Goal: Task Accomplishment & Management: Use online tool/utility

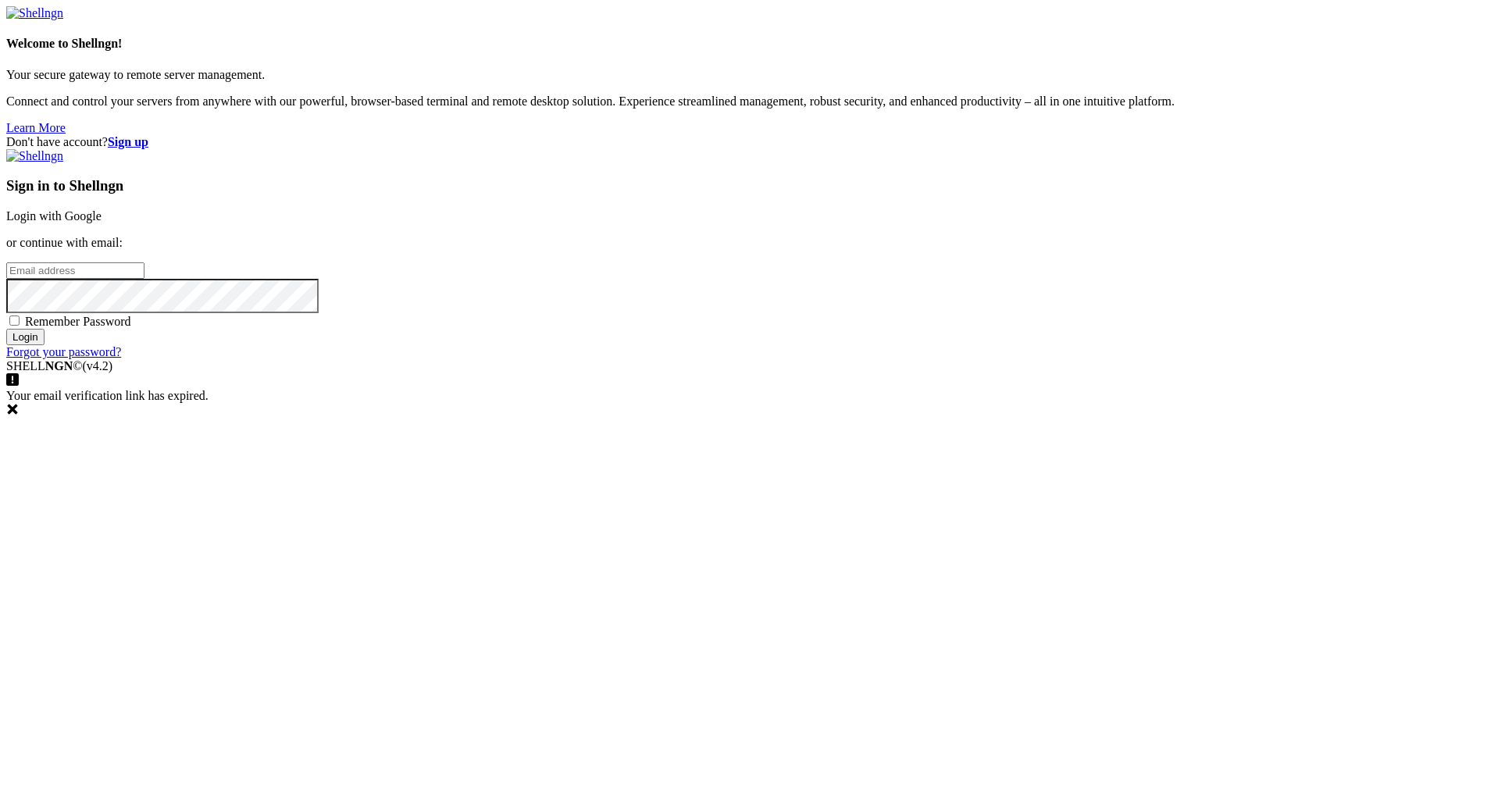
click at [102, 222] on link "Login with Google" at bounding box center [54, 216] width 95 height 14
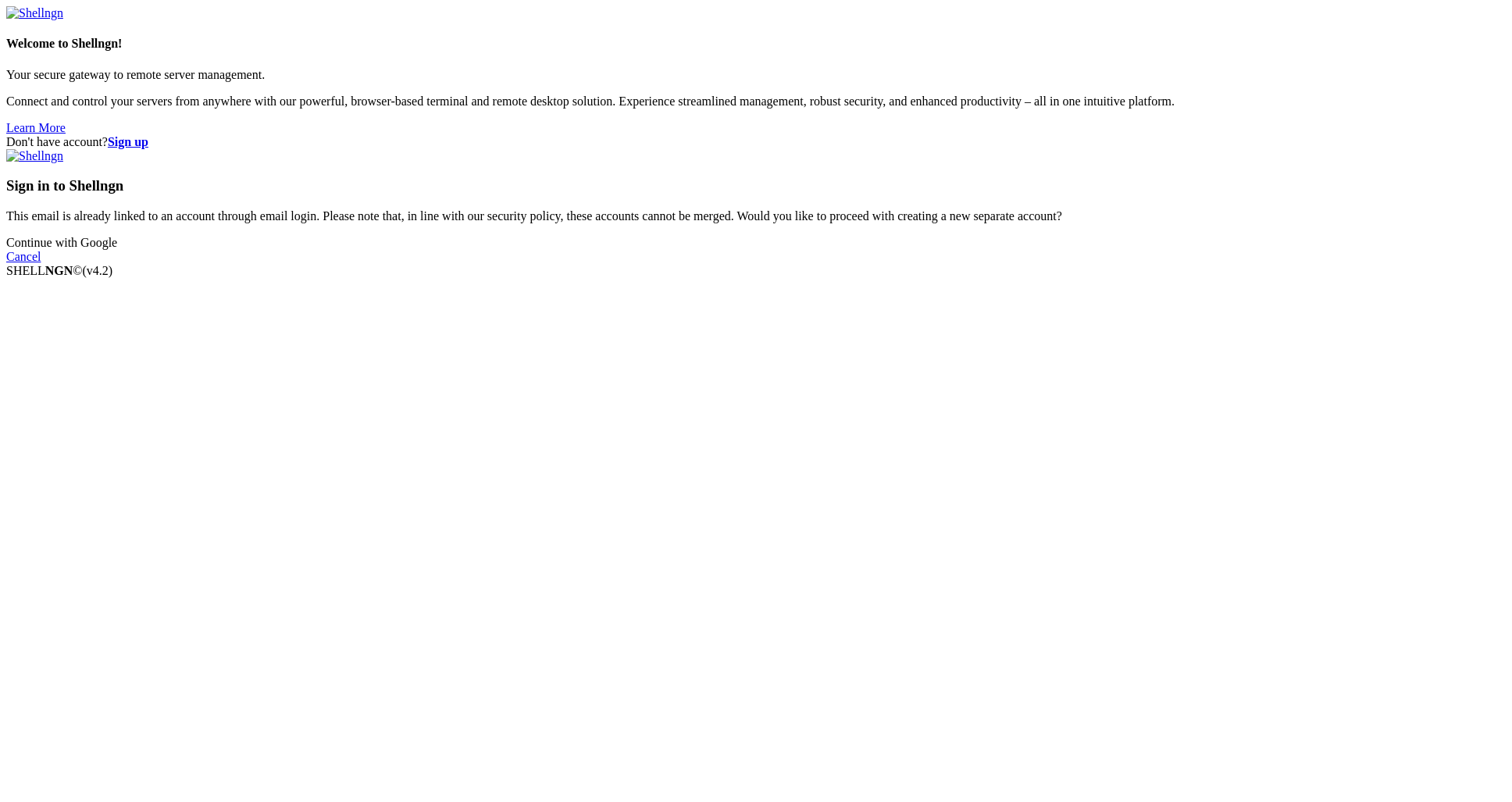
click at [117, 249] on link "Continue with Google" at bounding box center [62, 242] width 111 height 14
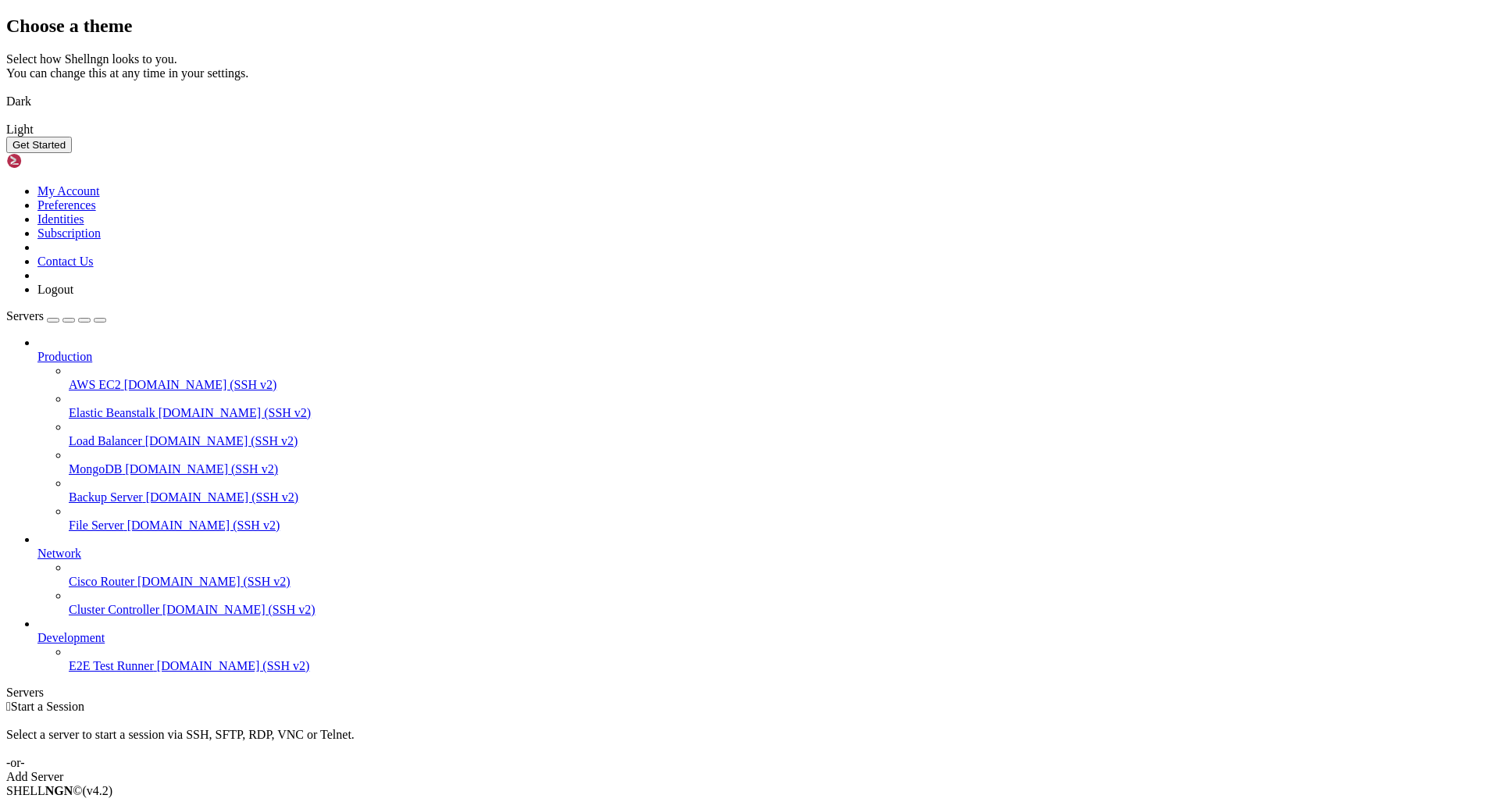
click at [6, 91] on img at bounding box center [6, 91] width 0 height 0
click at [72, 153] on button "Get Started" at bounding box center [39, 145] width 66 height 17
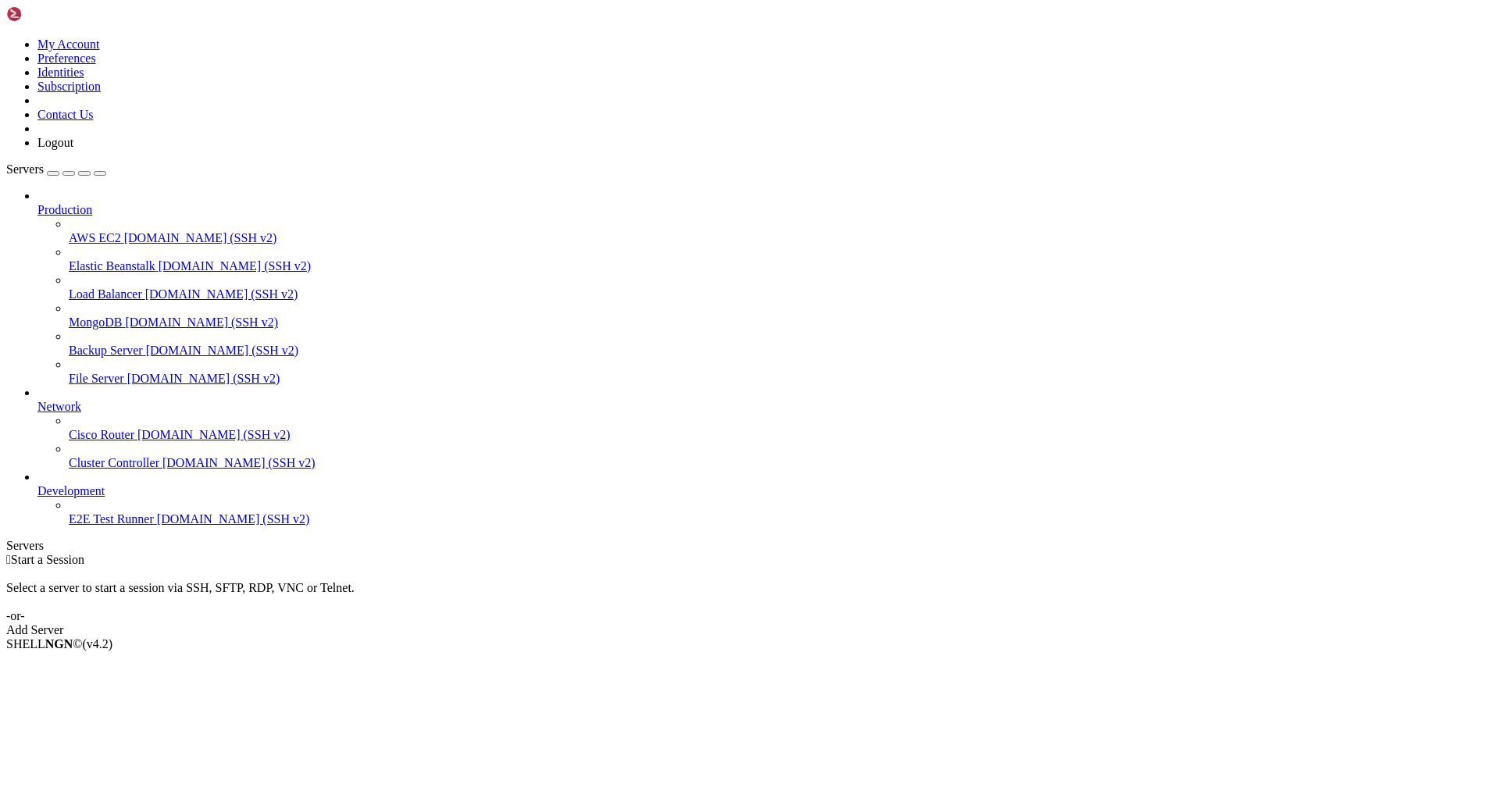
click at [6, 38] on icon at bounding box center [6, 38] width 0 height 0
click at [81, 15] on img at bounding box center [51, 14] width 90 height 16
click at [6, 38] on link at bounding box center [6, 38] width 0 height 0
click at [100, 50] on link "My Account" at bounding box center [69, 44] width 62 height 14
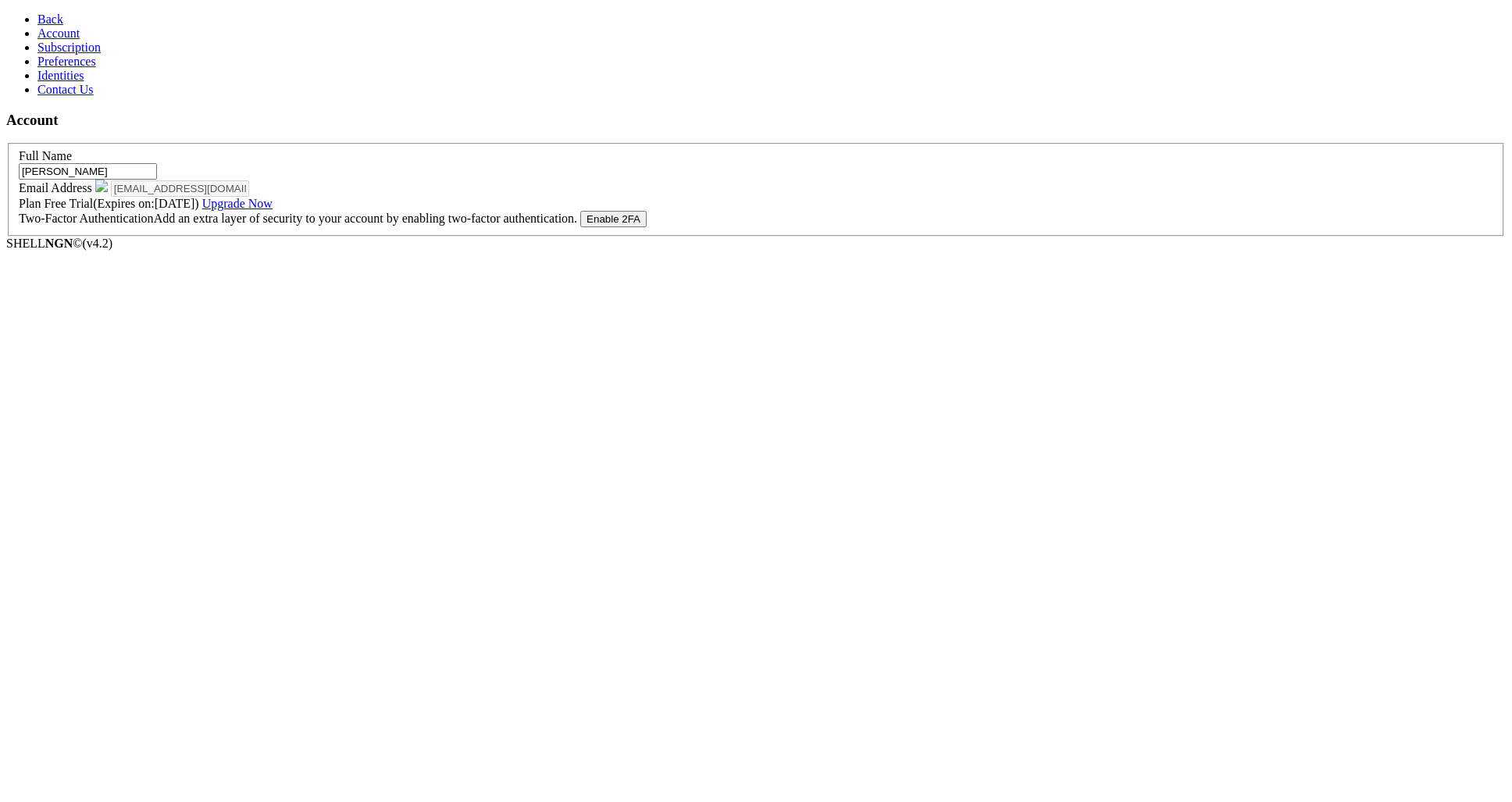
click at [45, 13] on span "Back" at bounding box center [50, 19] width 26 height 14
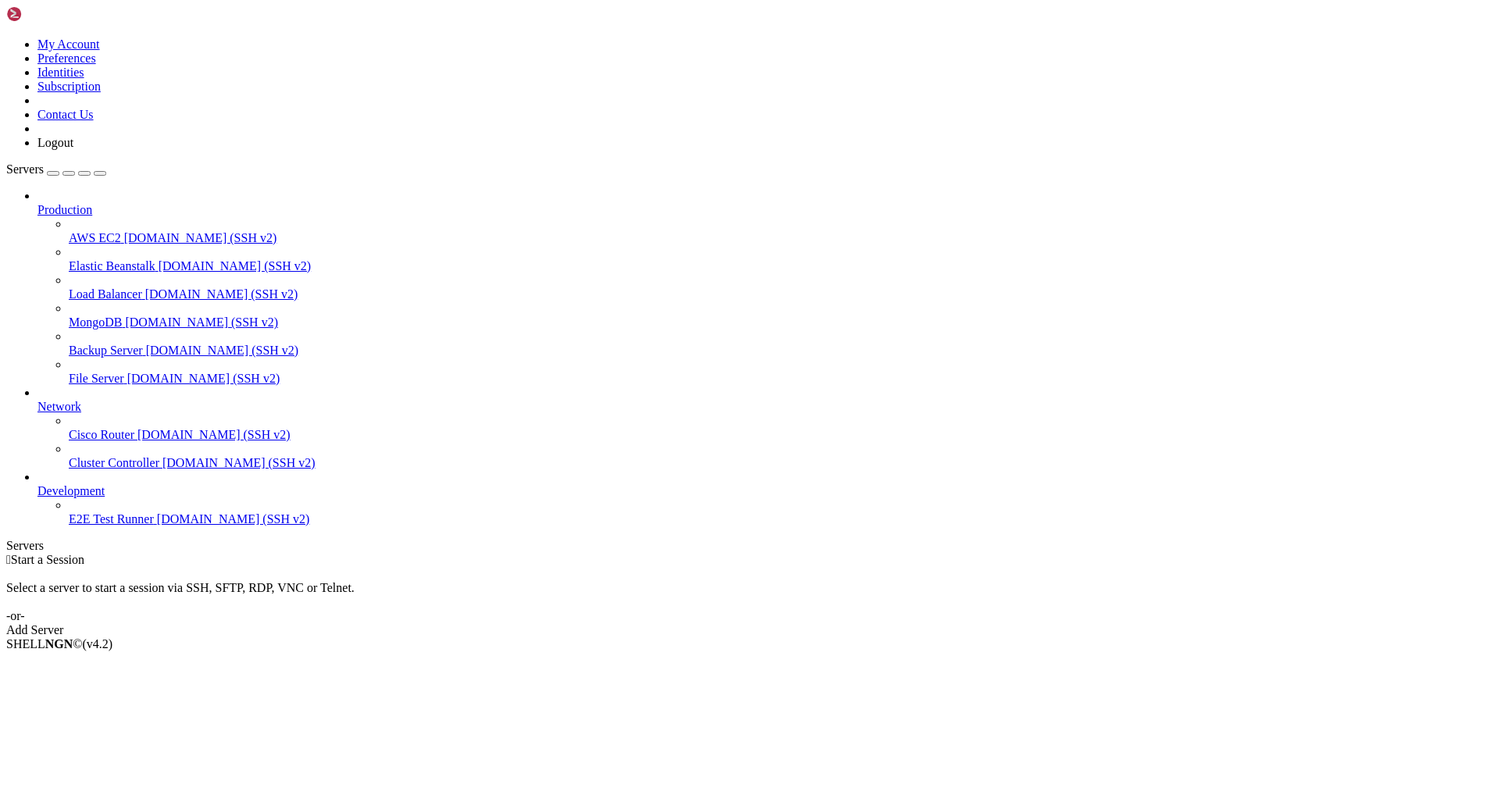
click at [840, 623] on link "Add Server" at bounding box center [756, 630] width 1500 height 14
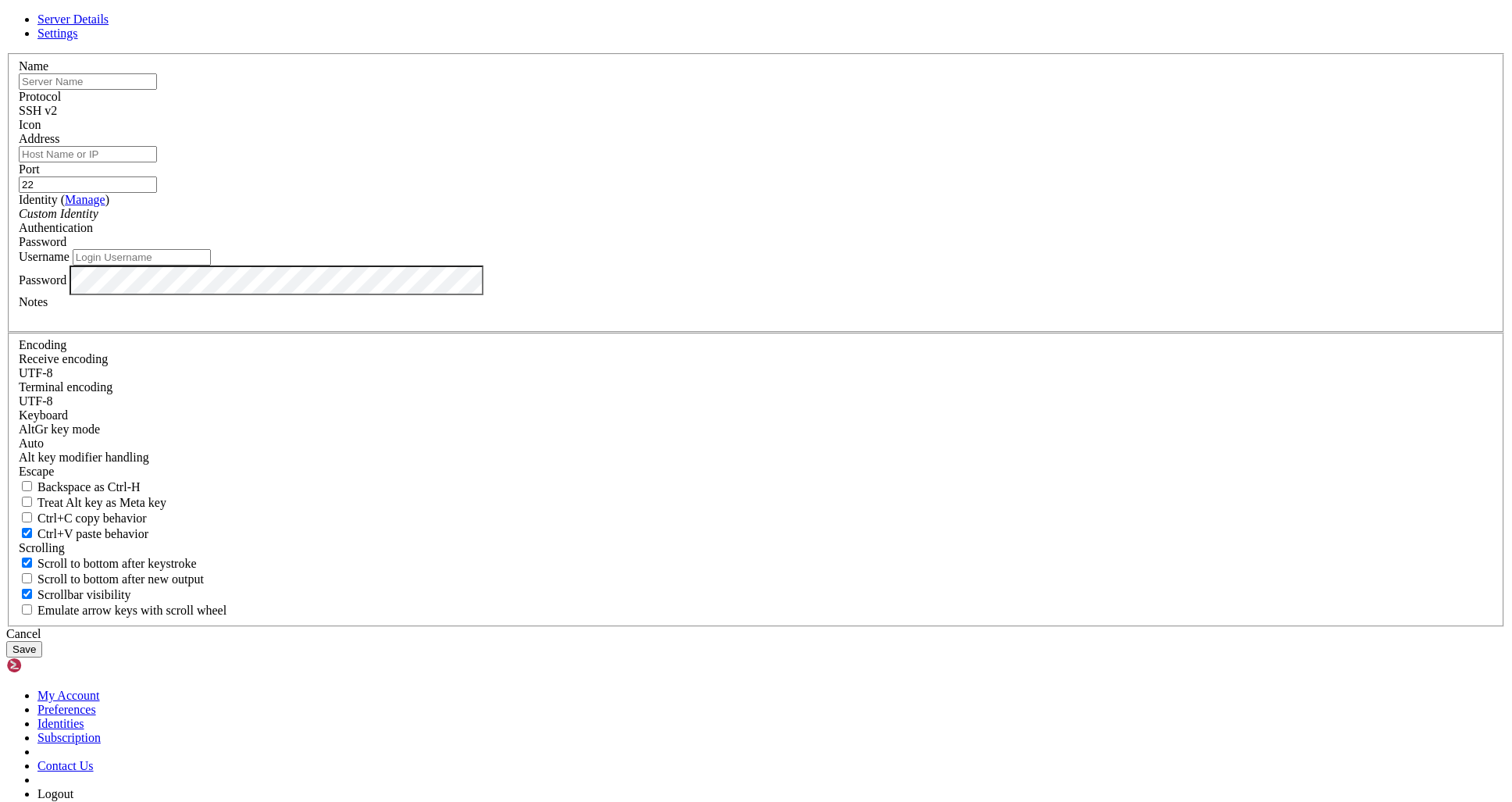
click at [792, 41] on header "Server Details Settings" at bounding box center [756, 26] width 1500 height 28
click at [6, 53] on icon at bounding box center [6, 53] width 0 height 0
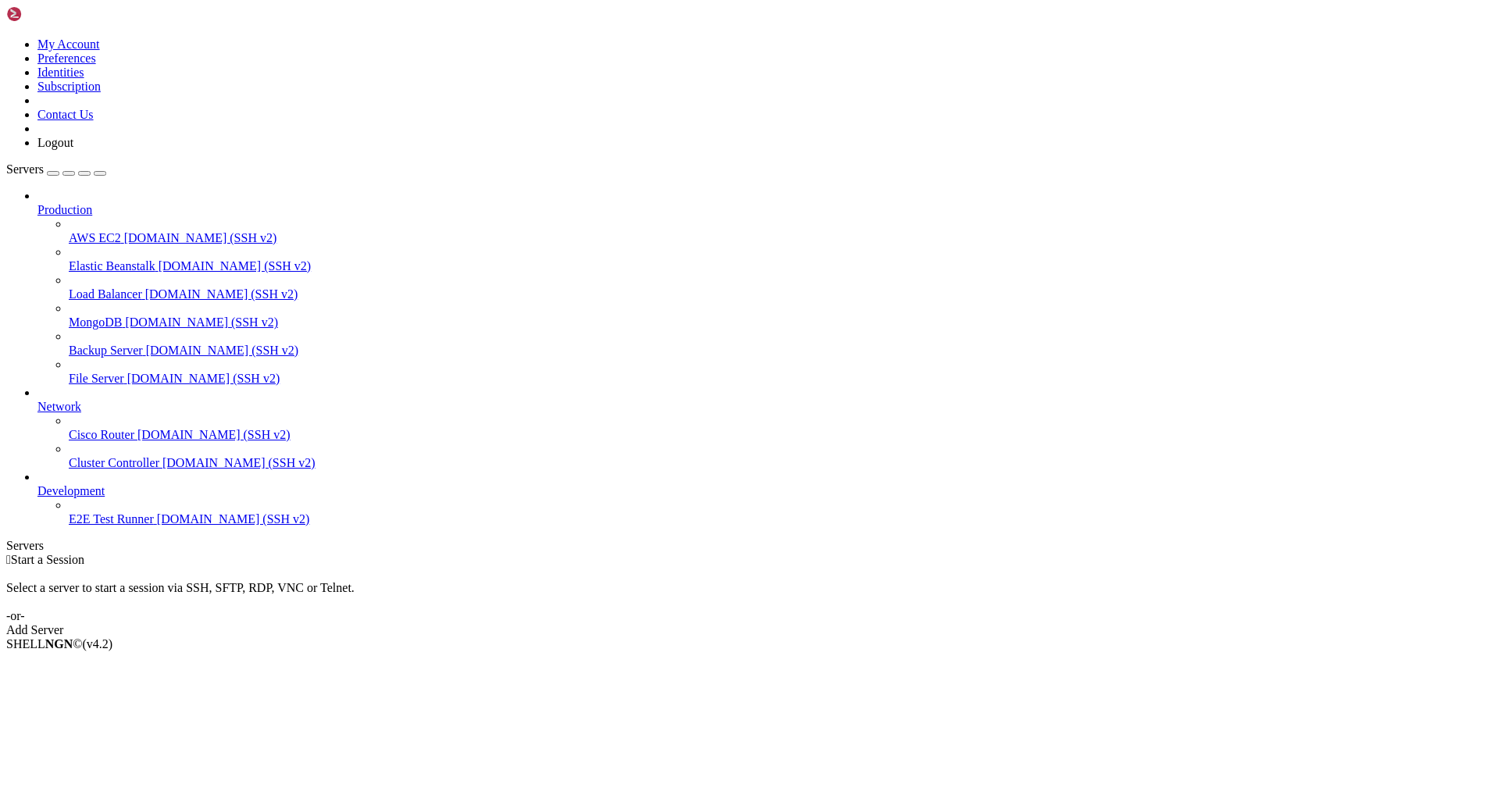
click at [6, 38] on icon at bounding box center [6, 38] width 0 height 0
click at [74, 150] on link "Logout" at bounding box center [55, 142] width 36 height 14
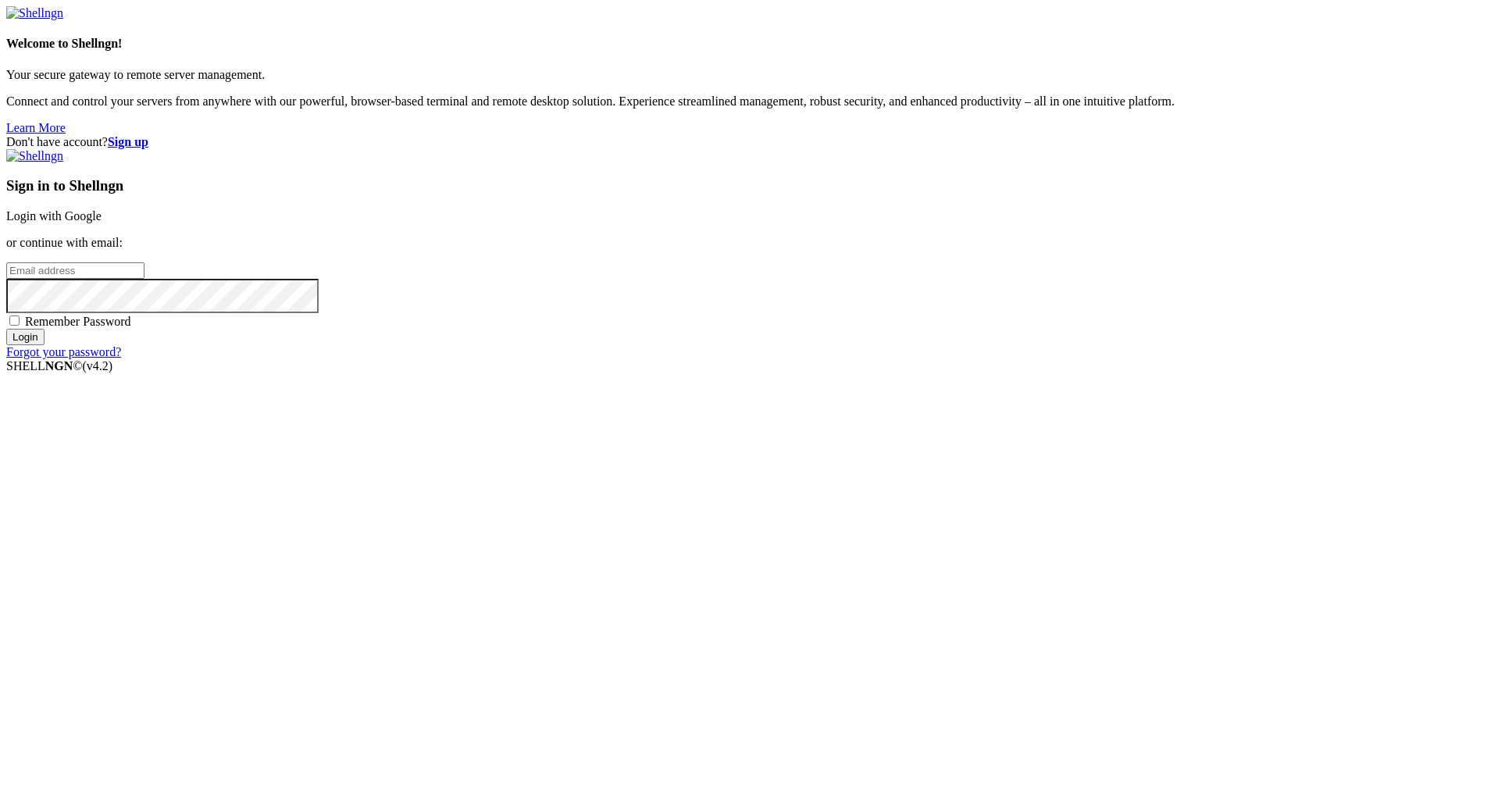
click at [145, 279] on input "email" at bounding box center [75, 270] width 138 height 17
click at [102, 222] on link "Login with Google" at bounding box center [54, 216] width 95 height 14
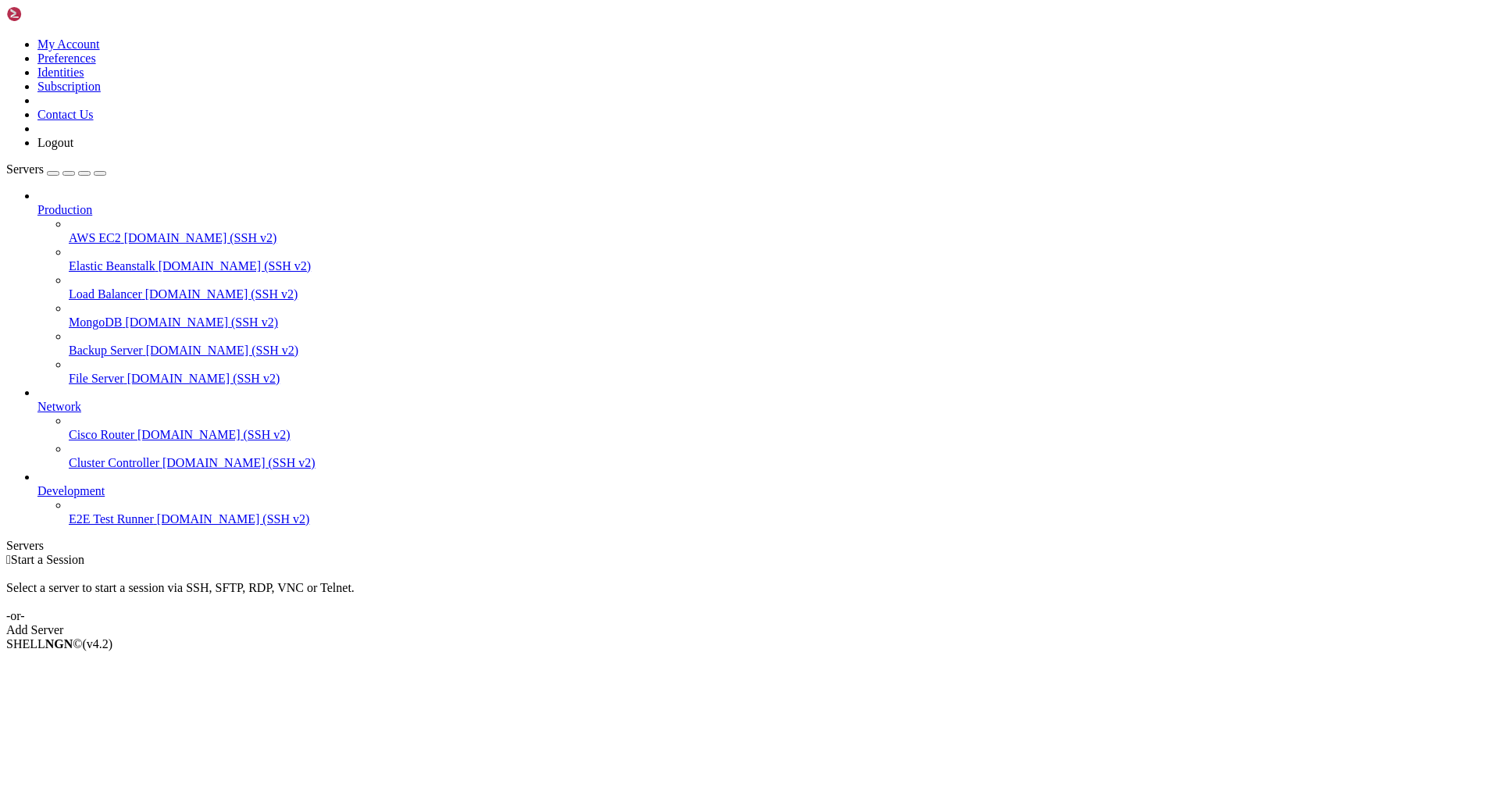
click at [53, 174] on div "button" at bounding box center [53, 174] width 0 height 0
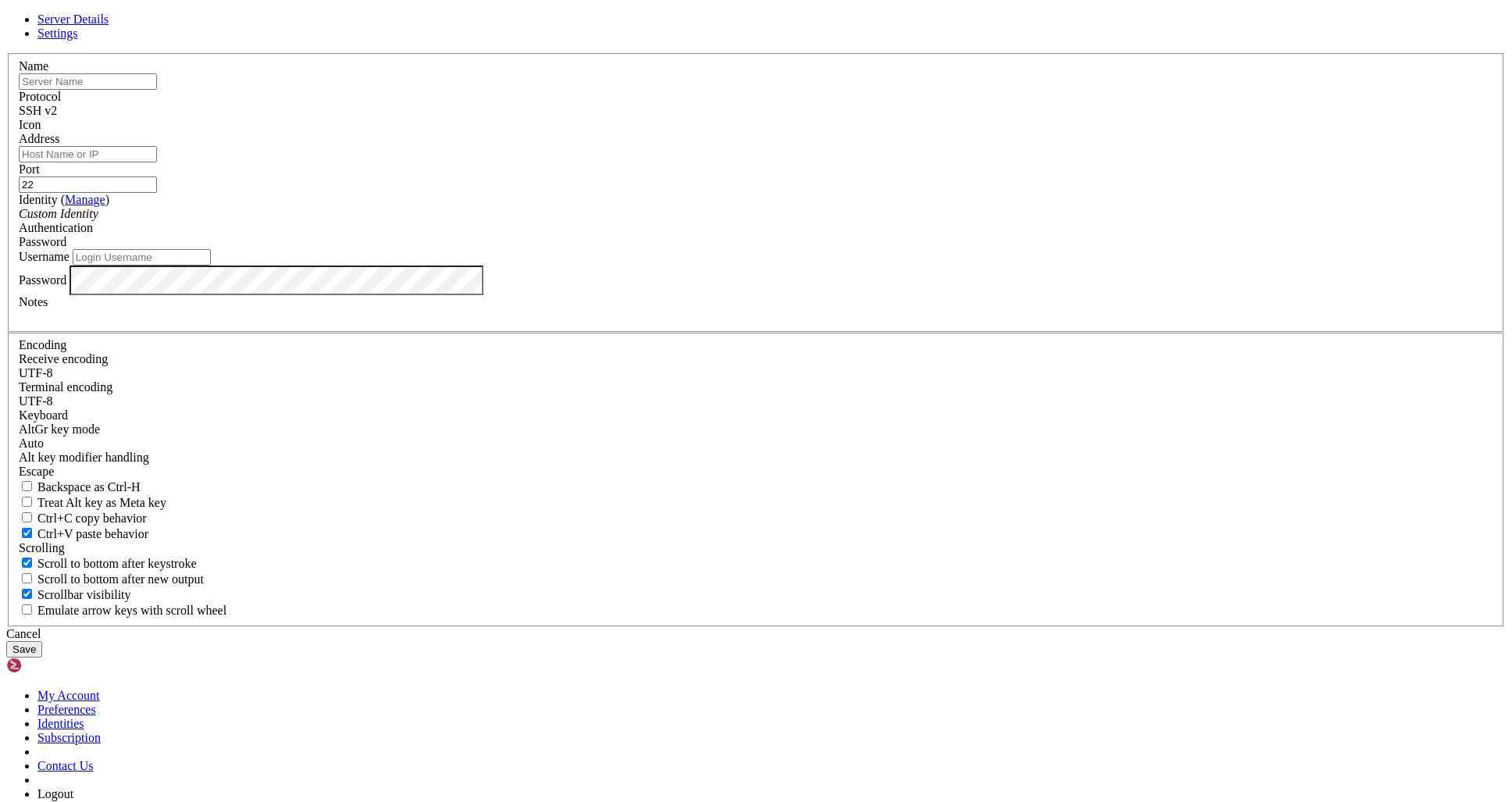
click at [104, 50] on div "Server Details Settings Name Protocol SSH v2 Icon" at bounding box center [756, 335] width 1500 height 645
click at [6, 53] on icon at bounding box center [6, 53] width 0 height 0
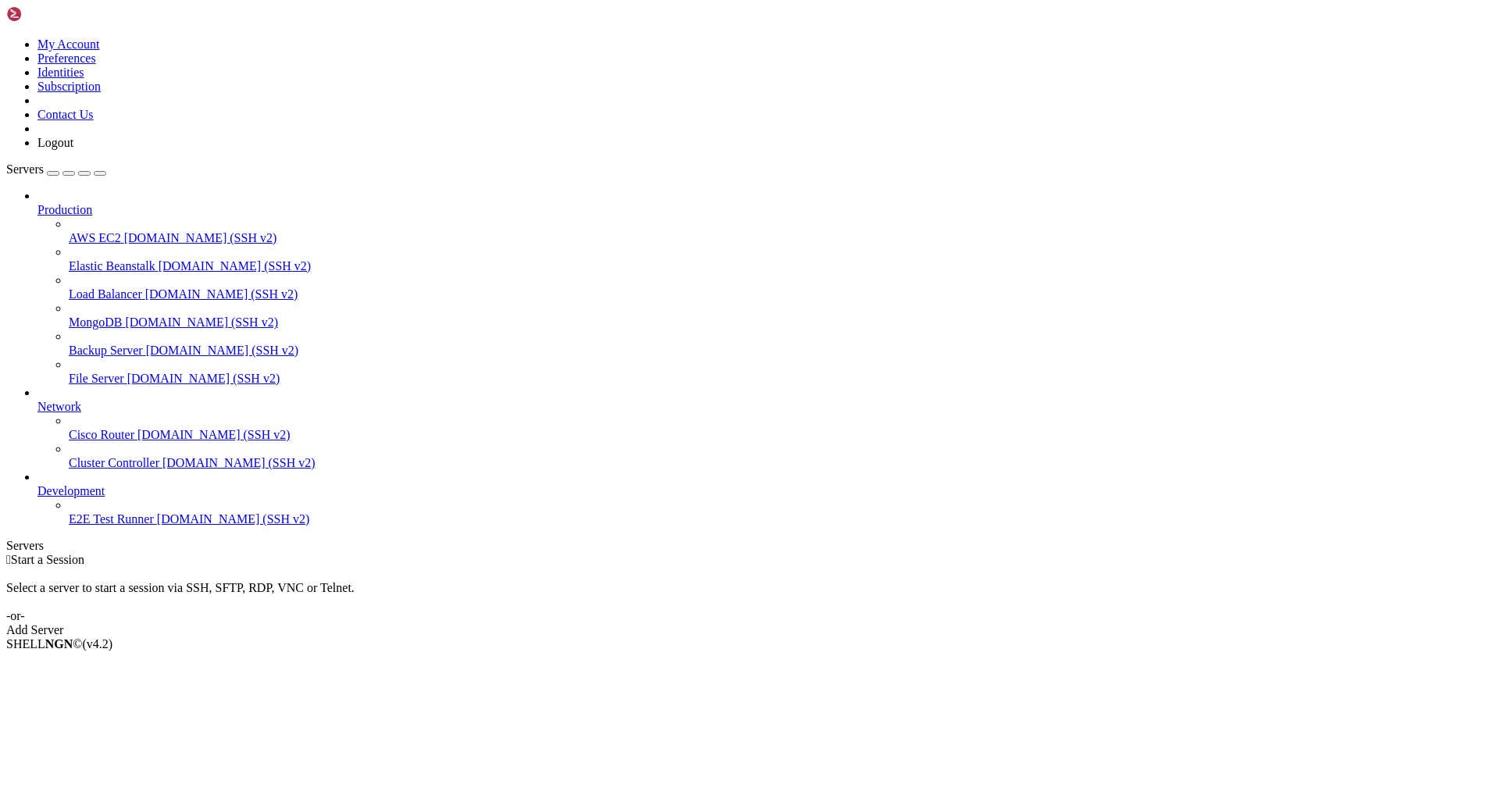
click at [75, 171] on button "button" at bounding box center [69, 174] width 13 height 5
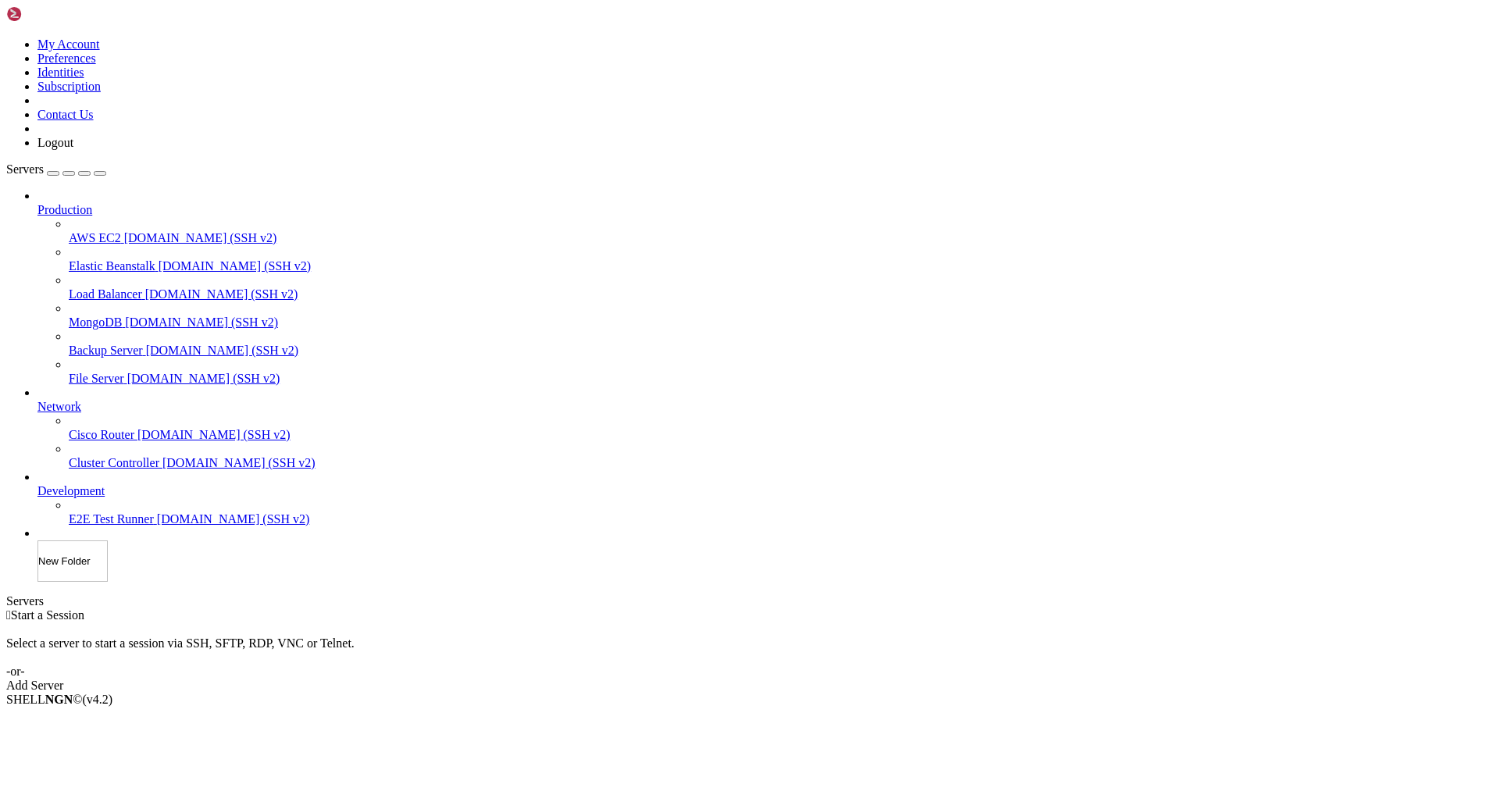
click at [219, 608] on div " Start a Session Select a server to start a session via SSH, SFTP, RDP, VNC or…" at bounding box center [756, 650] width 1500 height 84
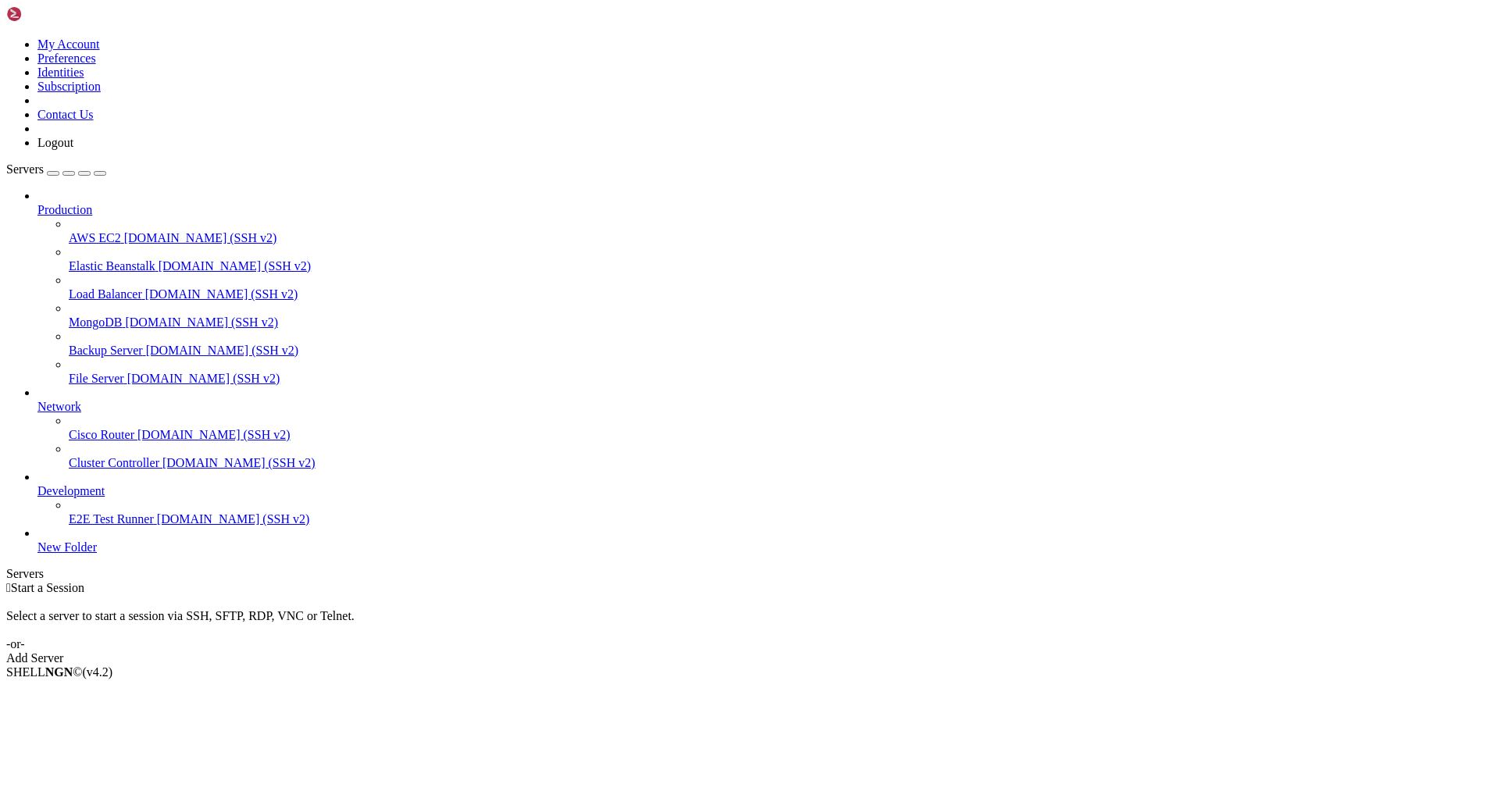
click at [84, 174] on div "button" at bounding box center [84, 174] width 0 height 0
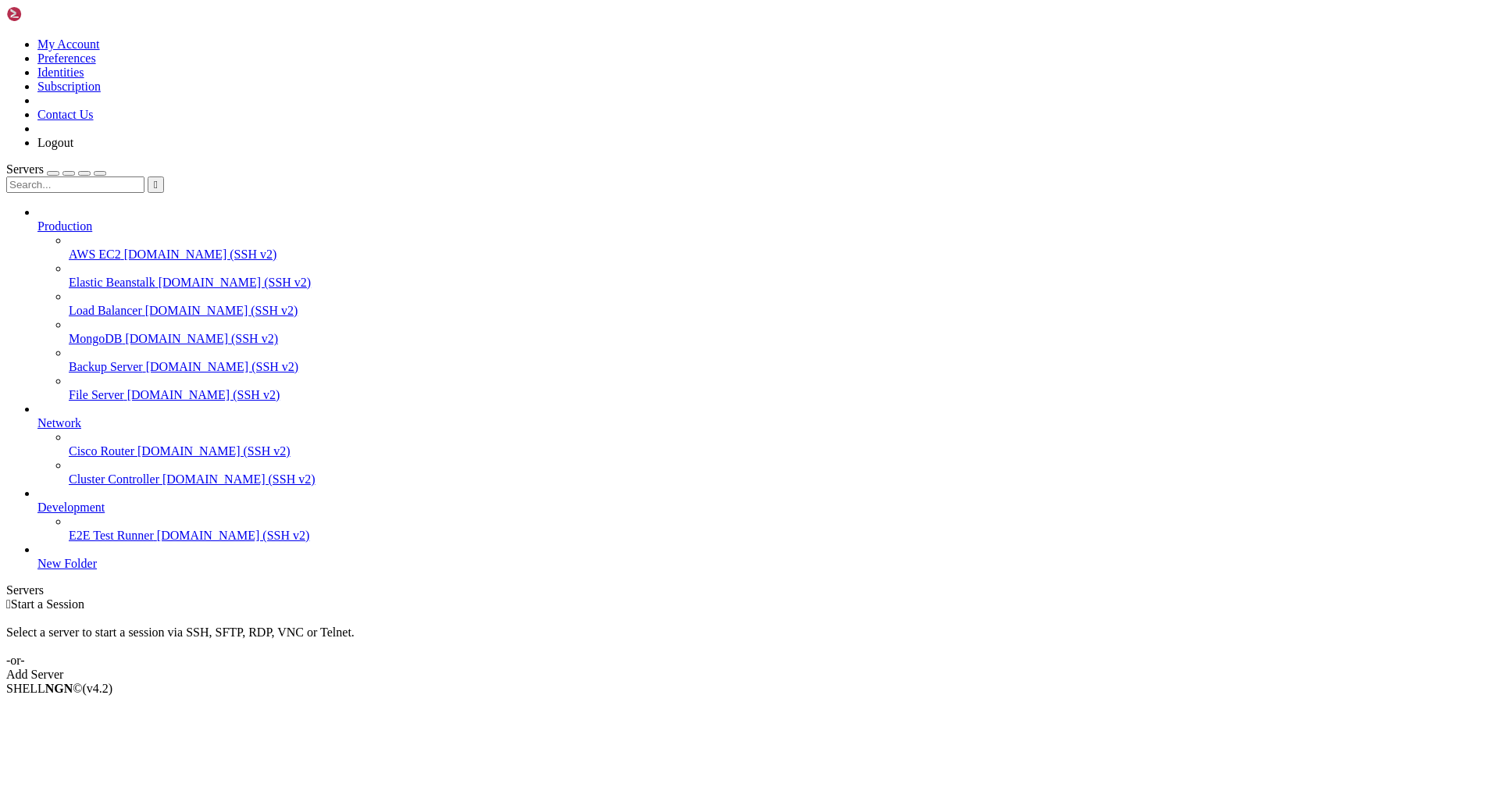
click at [84, 174] on div "button" at bounding box center [84, 174] width 0 height 0
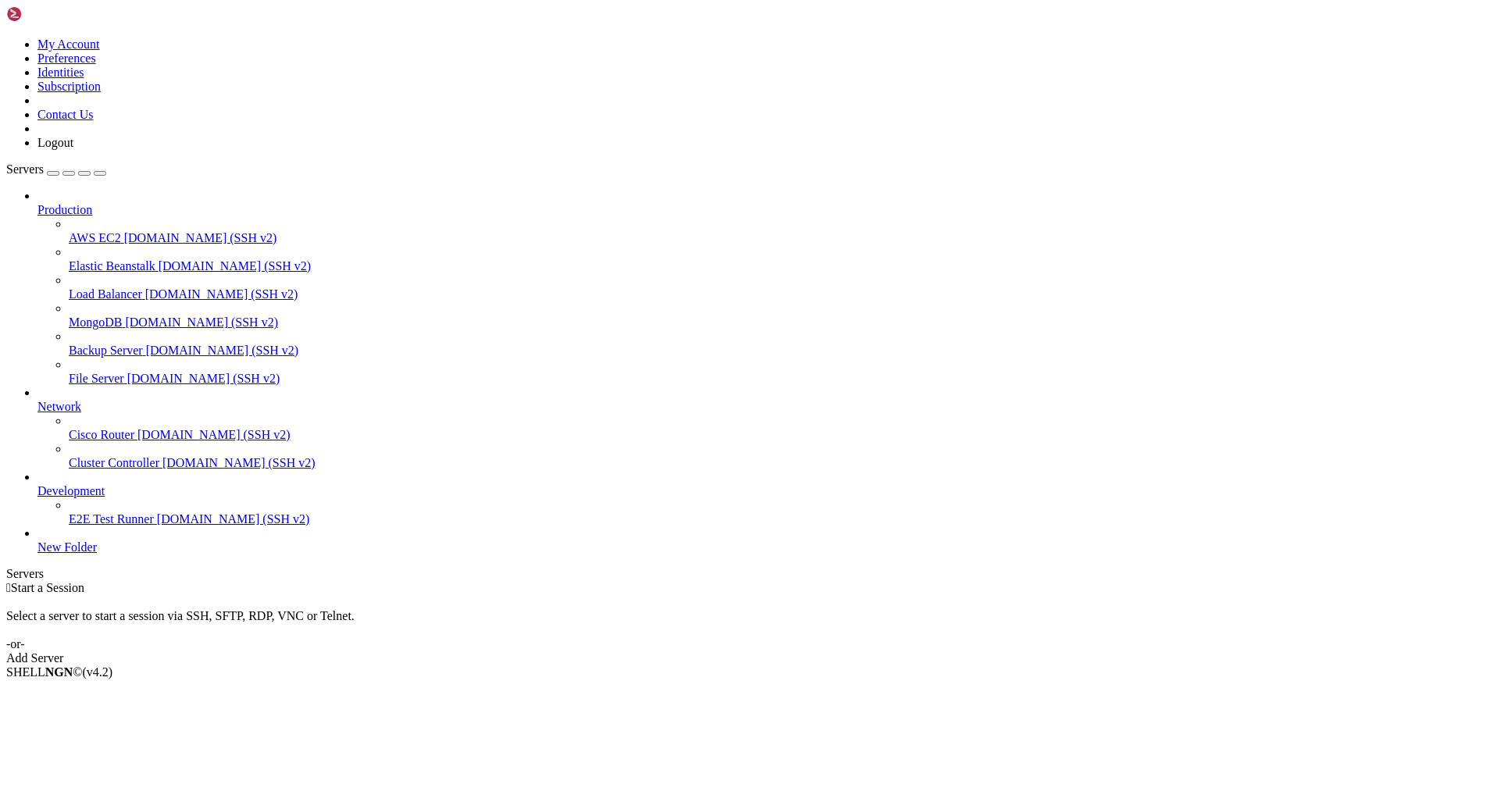
click at [100, 174] on icon "button" at bounding box center [100, 174] width 0 height 0
drag, startPoint x: 26, startPoint y: 297, endPoint x: 12, endPoint y: 289, distance: 16.1
click at [26, 581] on div " Start a Session Select a server to start a session via SSH, SFTP, RDP, VNC or…" at bounding box center [756, 622] width 1500 height 84
click at [12, 567] on div "Servers" at bounding box center [756, 574] width 1500 height 14
click at [44, 162] on span "Servers" at bounding box center [25, 169] width 38 height 14
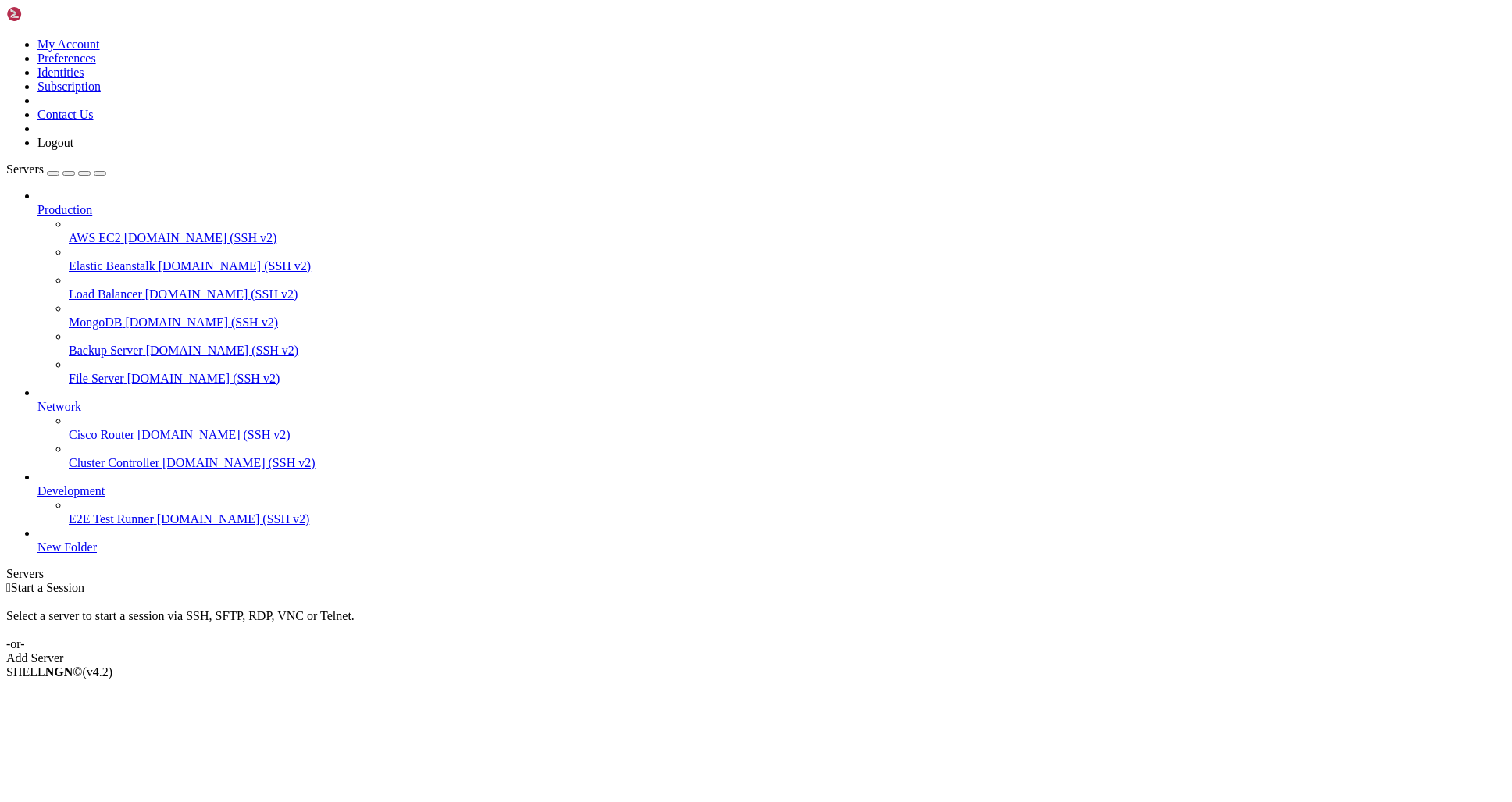
click at [6, 38] on icon at bounding box center [6, 38] width 0 height 0
click at [252, 581] on div " Start a Session" at bounding box center [756, 588] width 1500 height 14
click at [97, 553] on span "New Folder" at bounding box center [67, 547] width 59 height 14
click at [70, 790] on span "Delete" at bounding box center [54, 796] width 33 height 14
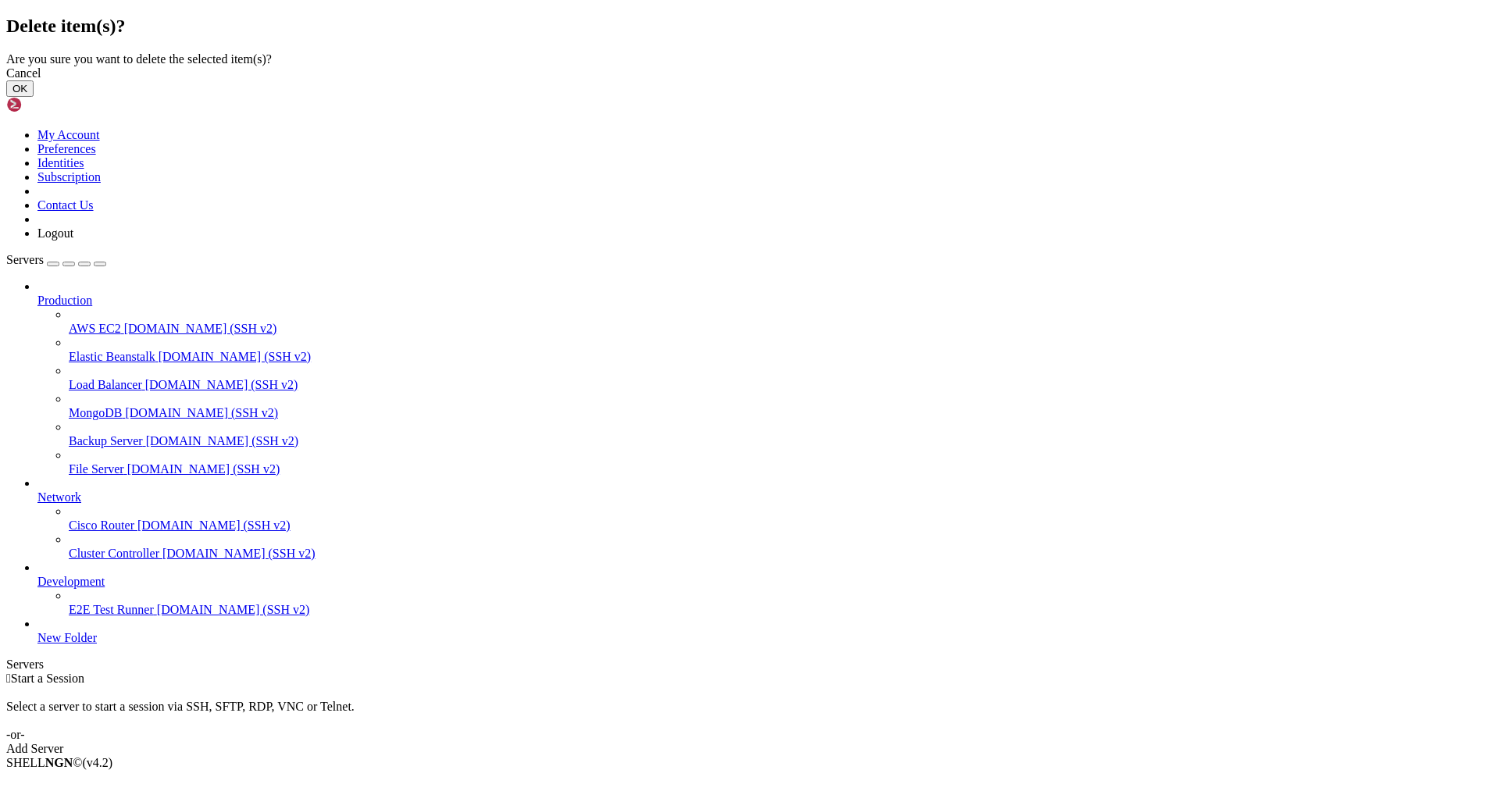
click at [34, 97] on button "OK" at bounding box center [20, 89] width 27 height 17
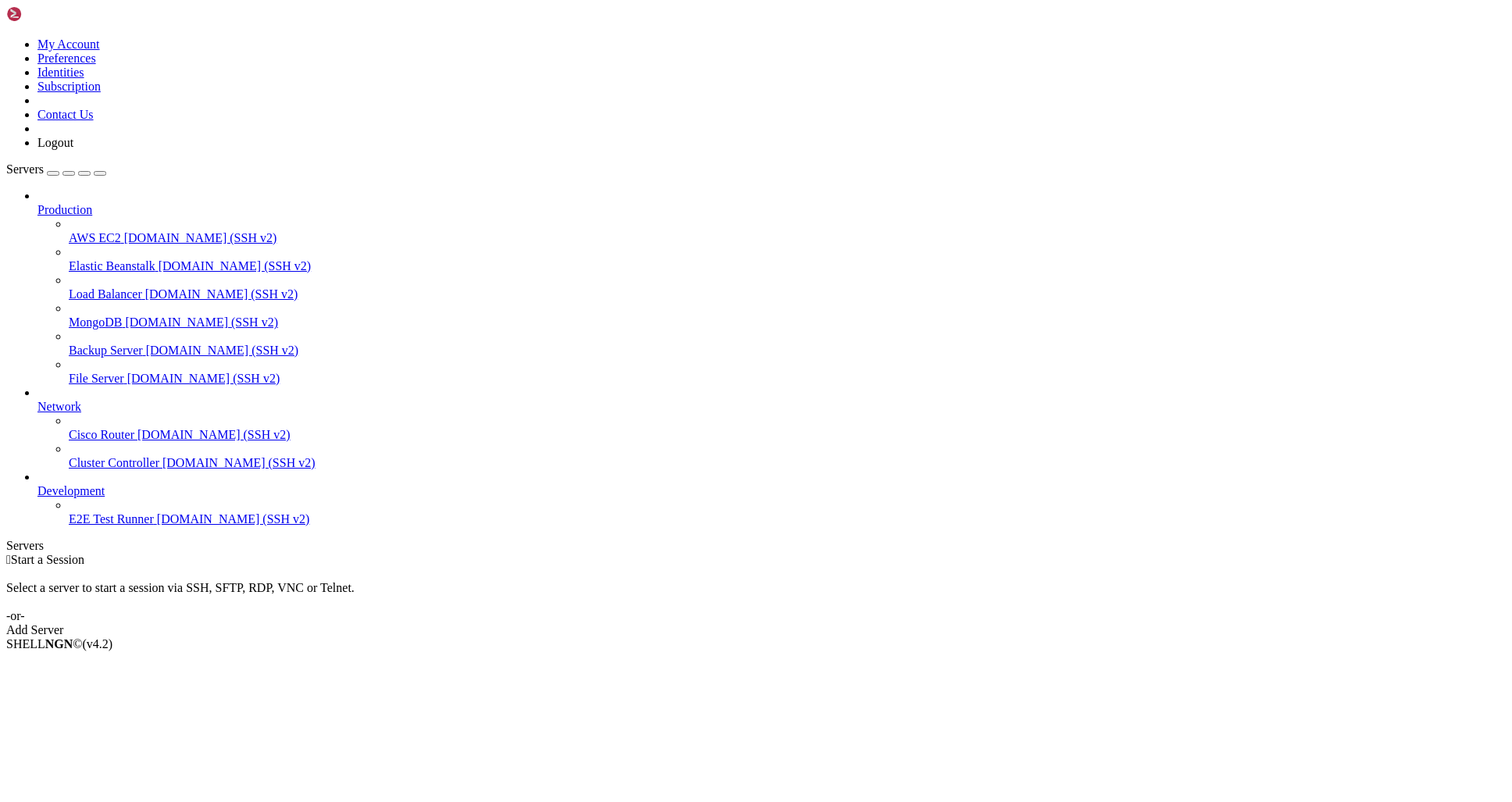
click at [877, 623] on div "Add Server" at bounding box center [756, 630] width 1500 height 14
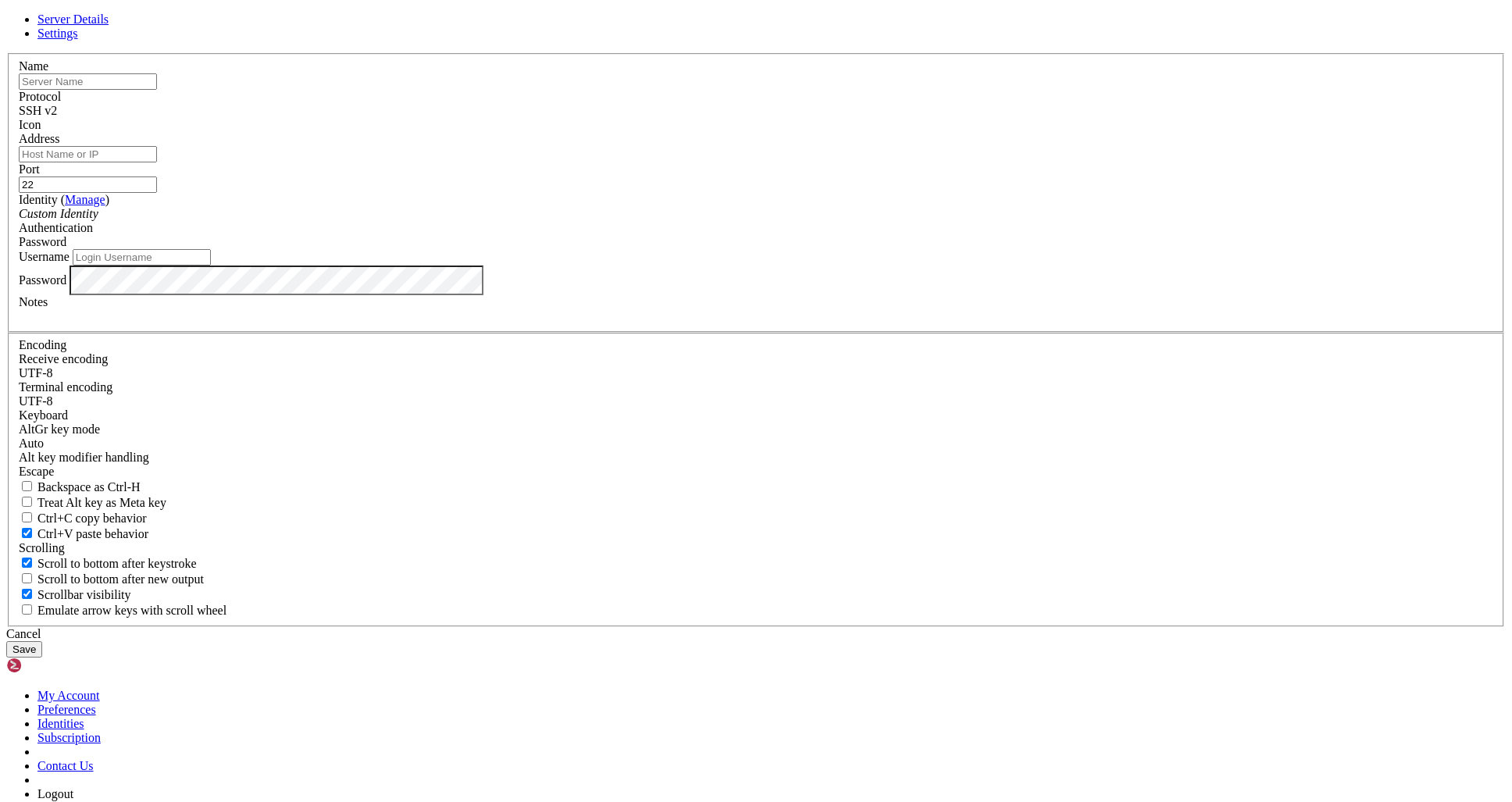
click at [157, 90] on input "text" at bounding box center [87, 82] width 138 height 17
type input "whole"
click at [110, 206] on label "Identity ( Manage )" at bounding box center [63, 199] width 90 height 14
click at [157, 162] on input "Address" at bounding box center [87, 154] width 138 height 17
paste input "[TECHNICAL_ID]"
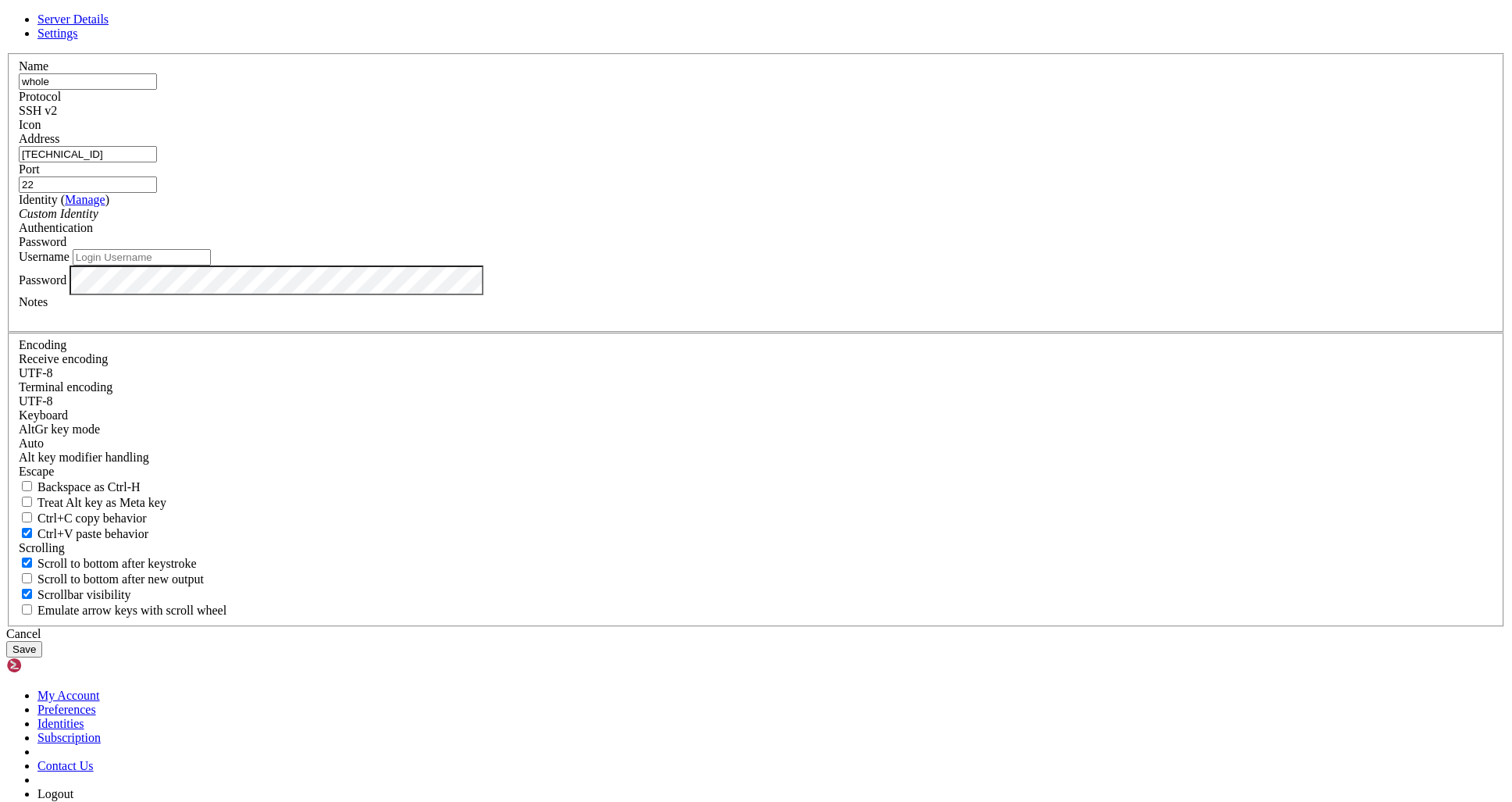
type input "[TECHNICAL_ID]"
click at [723, 265] on div "Username" at bounding box center [756, 257] width 1475 height 17
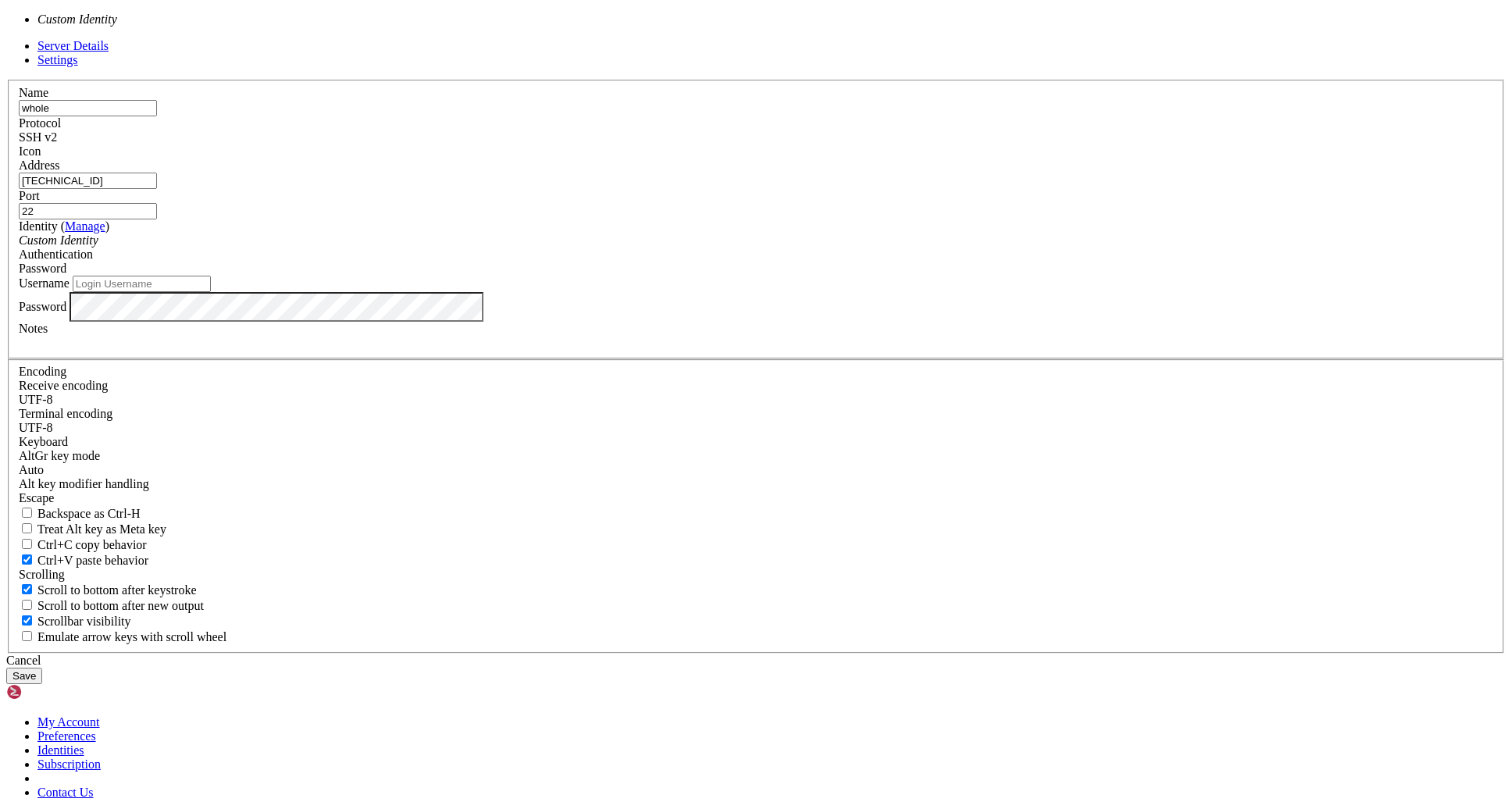
click at [778, 248] on div "Custom Identity" at bounding box center [756, 241] width 1475 height 14
click at [778, 248] on div "Custom Identity" at bounding box center [756, 241] width 1475 height 14
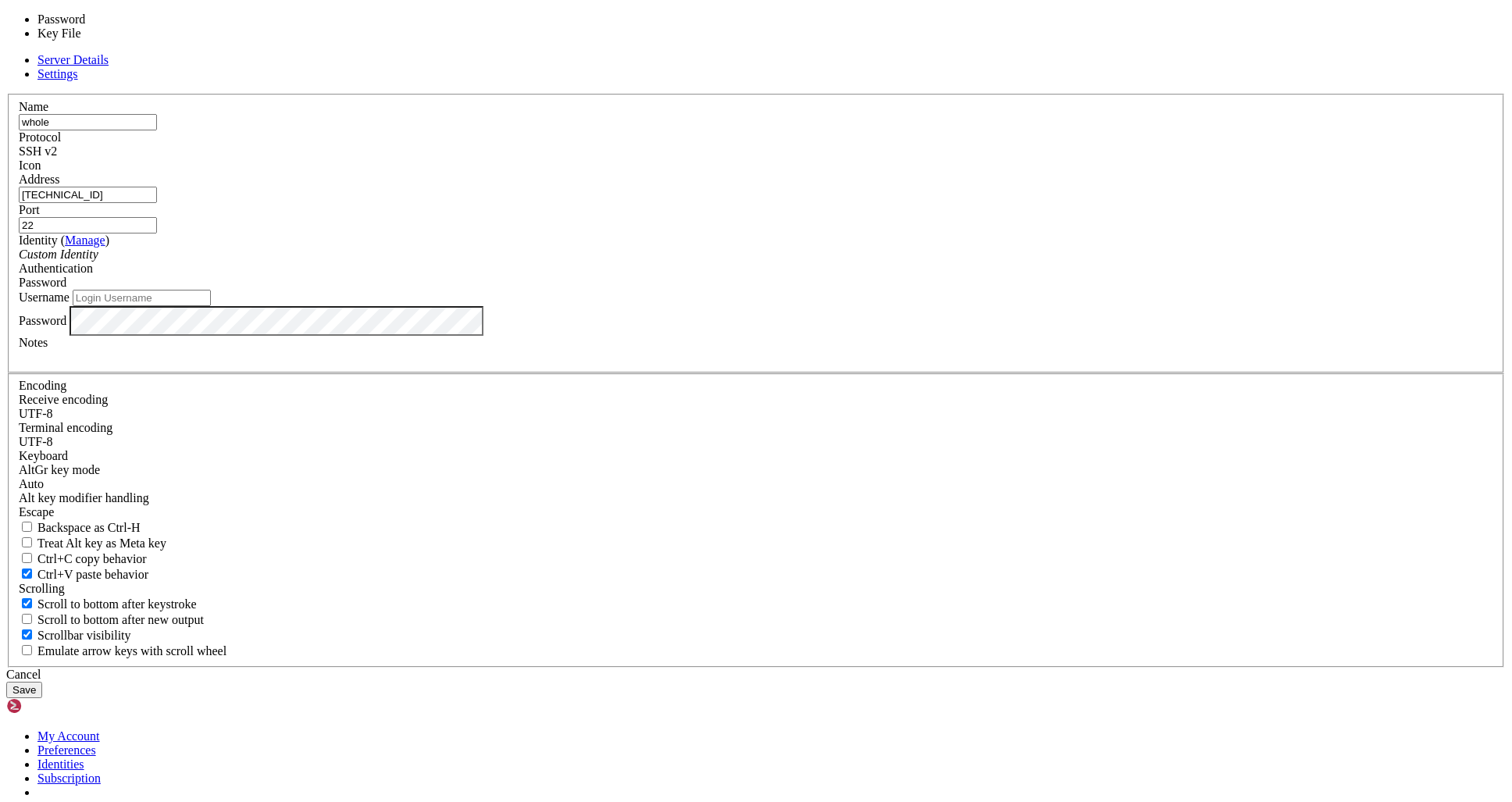
click at [66, 289] on span at bounding box center [66, 282] width 0 height 14
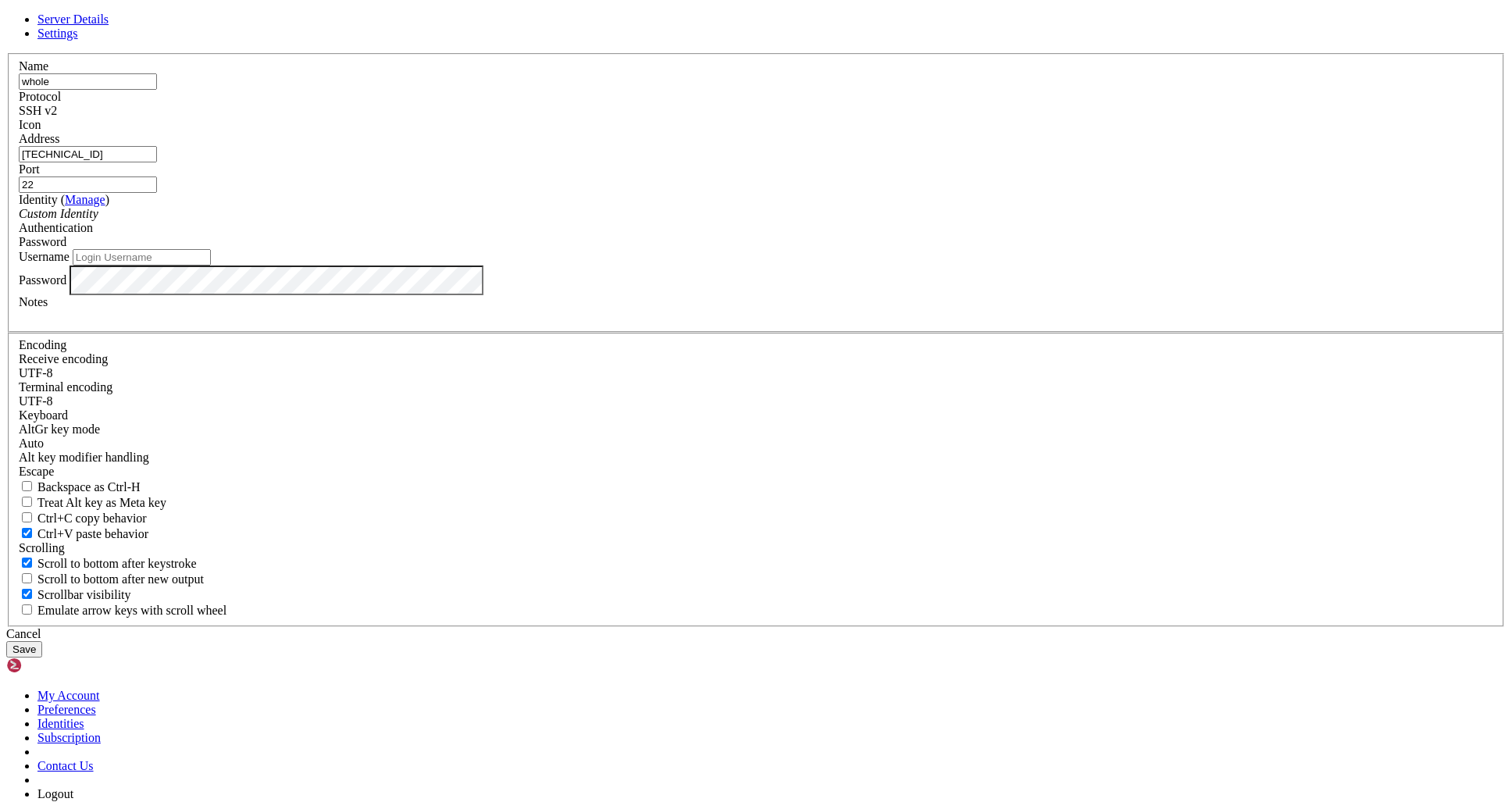
click at [211, 265] on input "Username" at bounding box center [142, 257] width 138 height 17
paste input "customer"
type input "customer"
click at [819, 295] on div "Password" at bounding box center [756, 280] width 1475 height 30
click at [66, 285] on label "Password" at bounding box center [42, 279] width 48 height 14
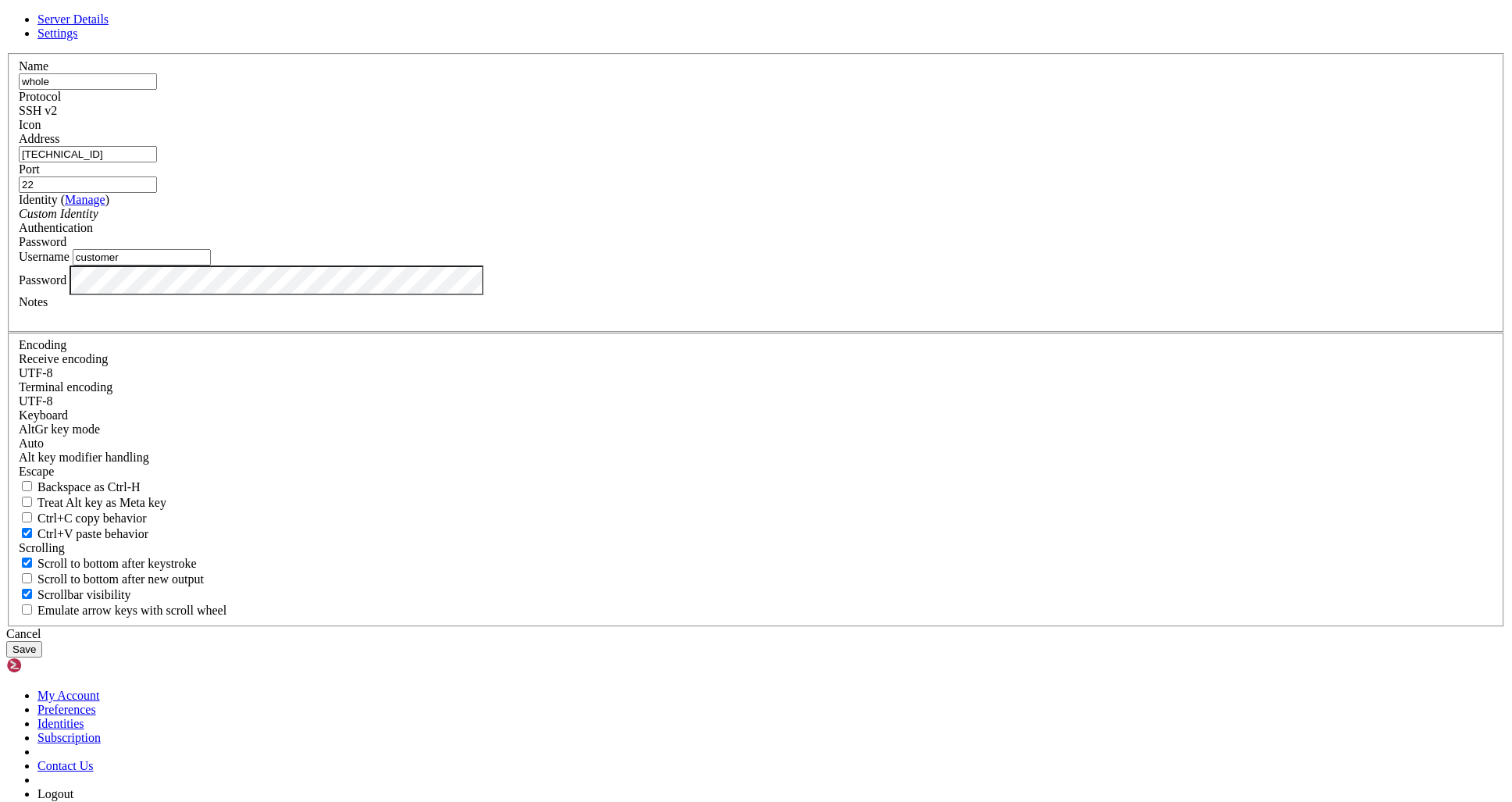
click at [48, 309] on label "Notes" at bounding box center [33, 301] width 29 height 14
click at [78, 40] on span "Settings" at bounding box center [58, 33] width 41 height 14
click at [109, 26] on span "Server Details" at bounding box center [73, 19] width 71 height 14
click at [78, 40] on link "Settings" at bounding box center [58, 33] width 41 height 14
click at [109, 26] on span "Server Details" at bounding box center [73, 19] width 71 height 14
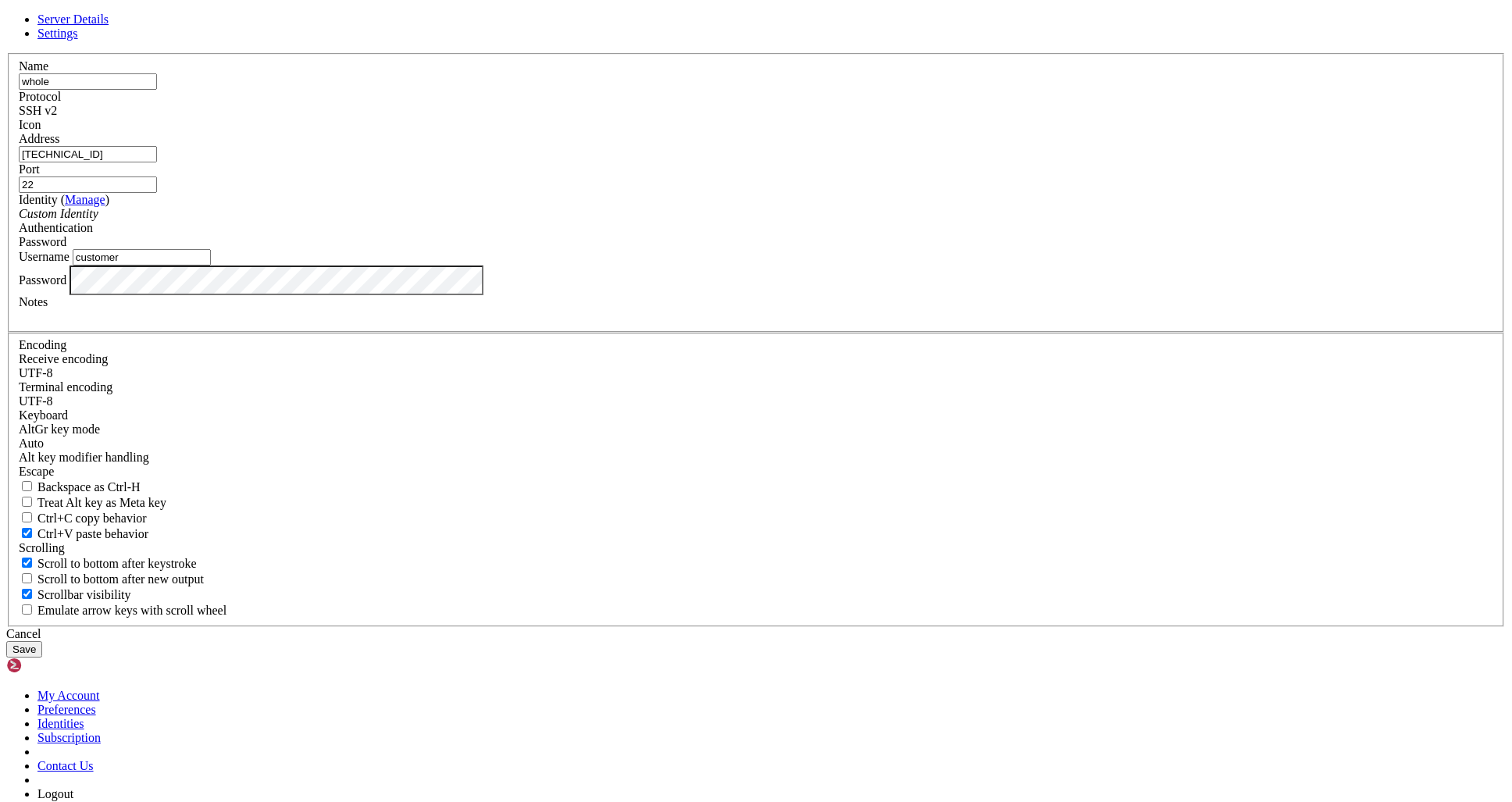
click at [42, 641] on button "Save" at bounding box center [24, 649] width 36 height 17
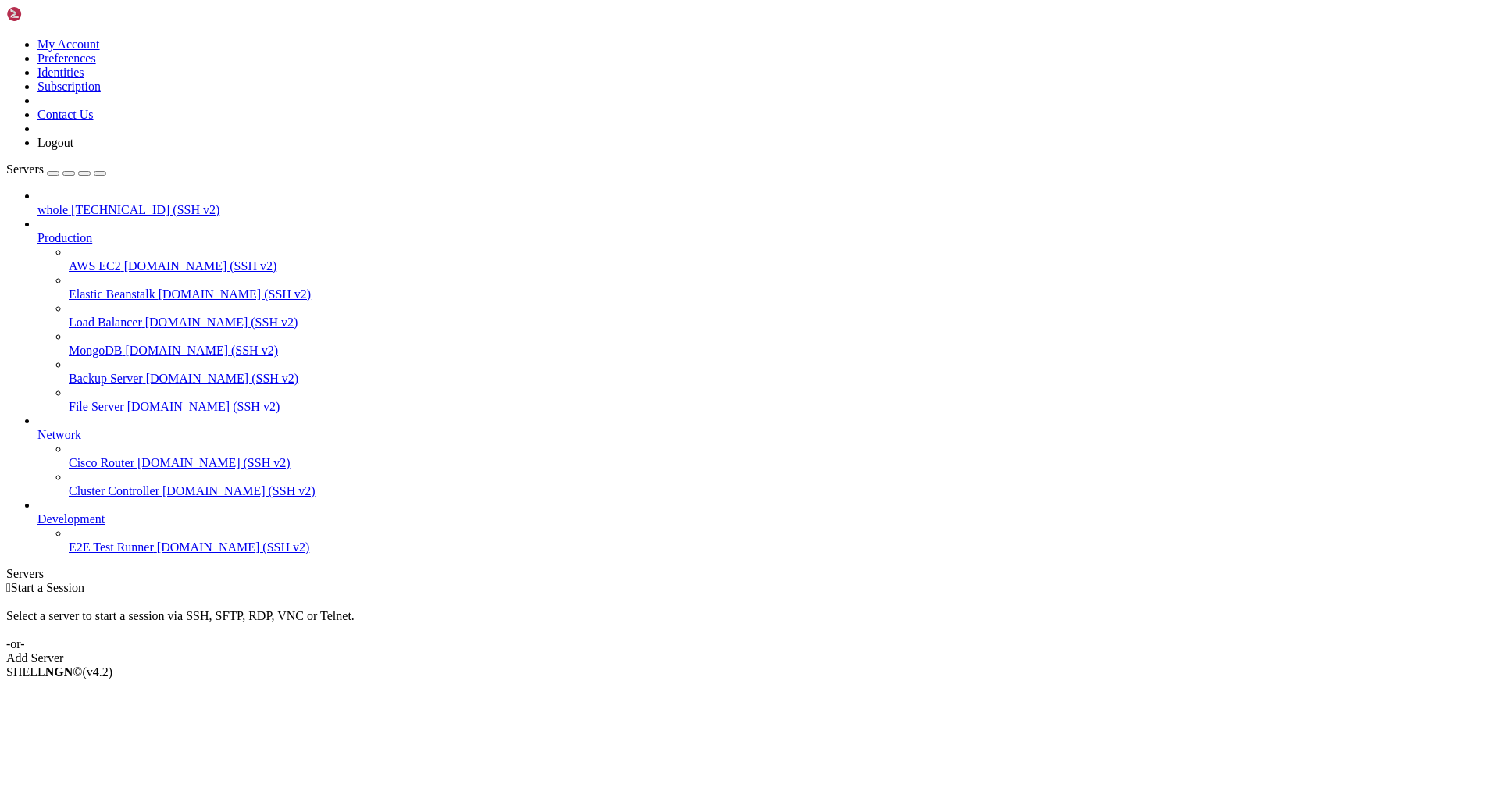
click at [68, 203] on span "whole" at bounding box center [53, 209] width 30 height 14
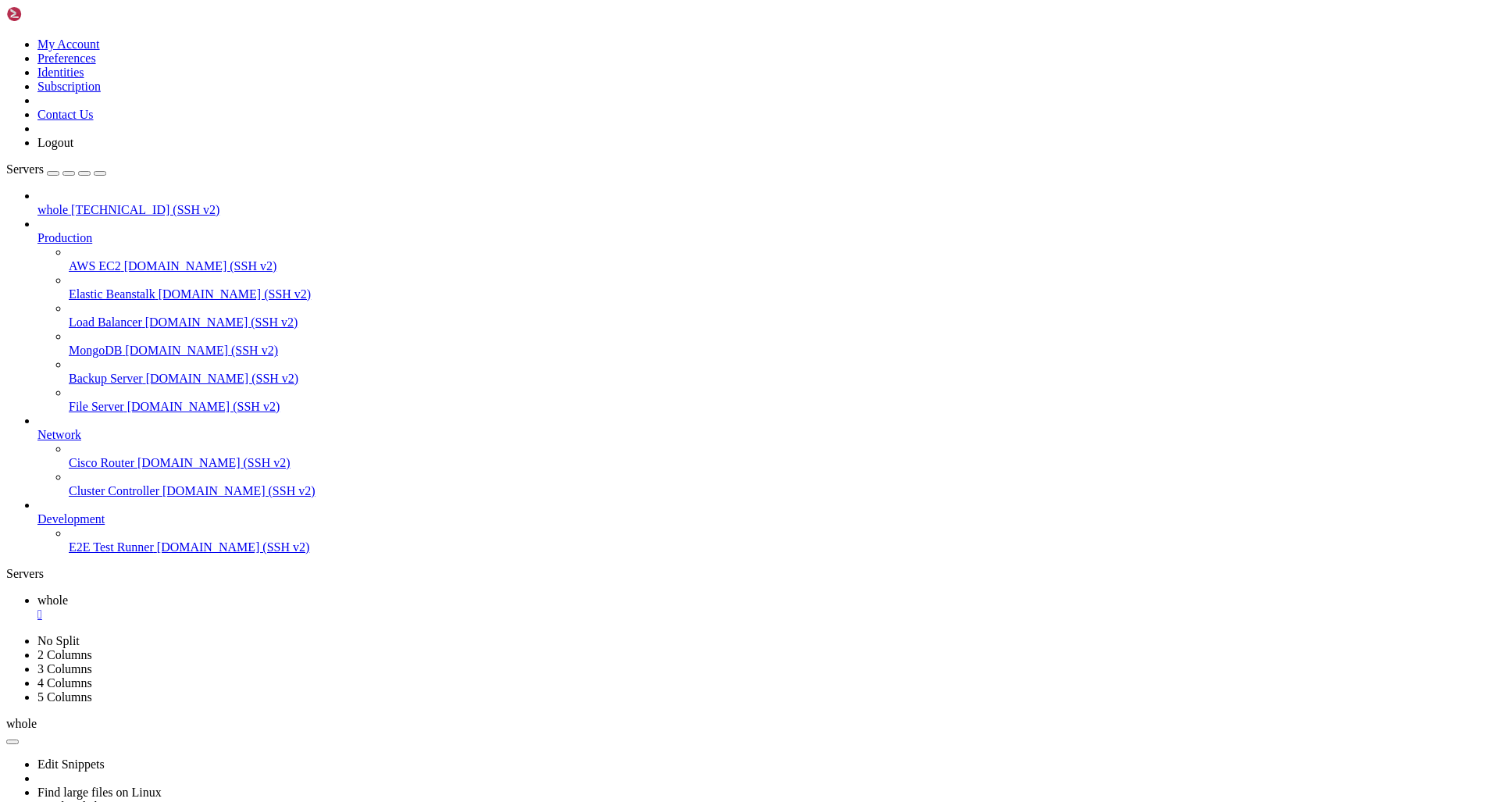
drag, startPoint x: 10, startPoint y: 1268, endPoint x: 286, endPoint y: 1462, distance: 337.4
drag, startPoint x: 13, startPoint y: 1280, endPoint x: 340, endPoint y: 1548, distance: 422.8
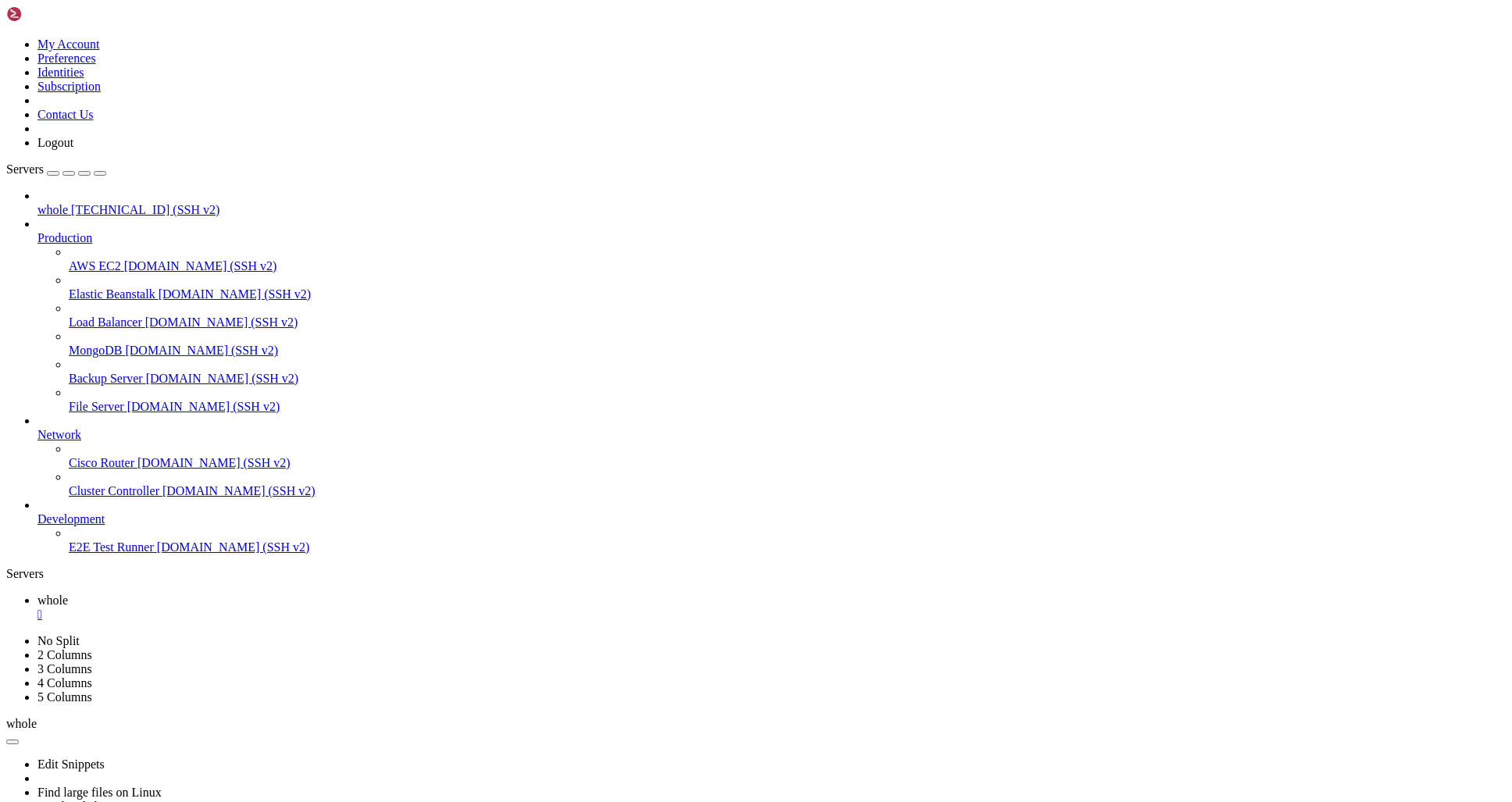
scroll to position [6225, 0]
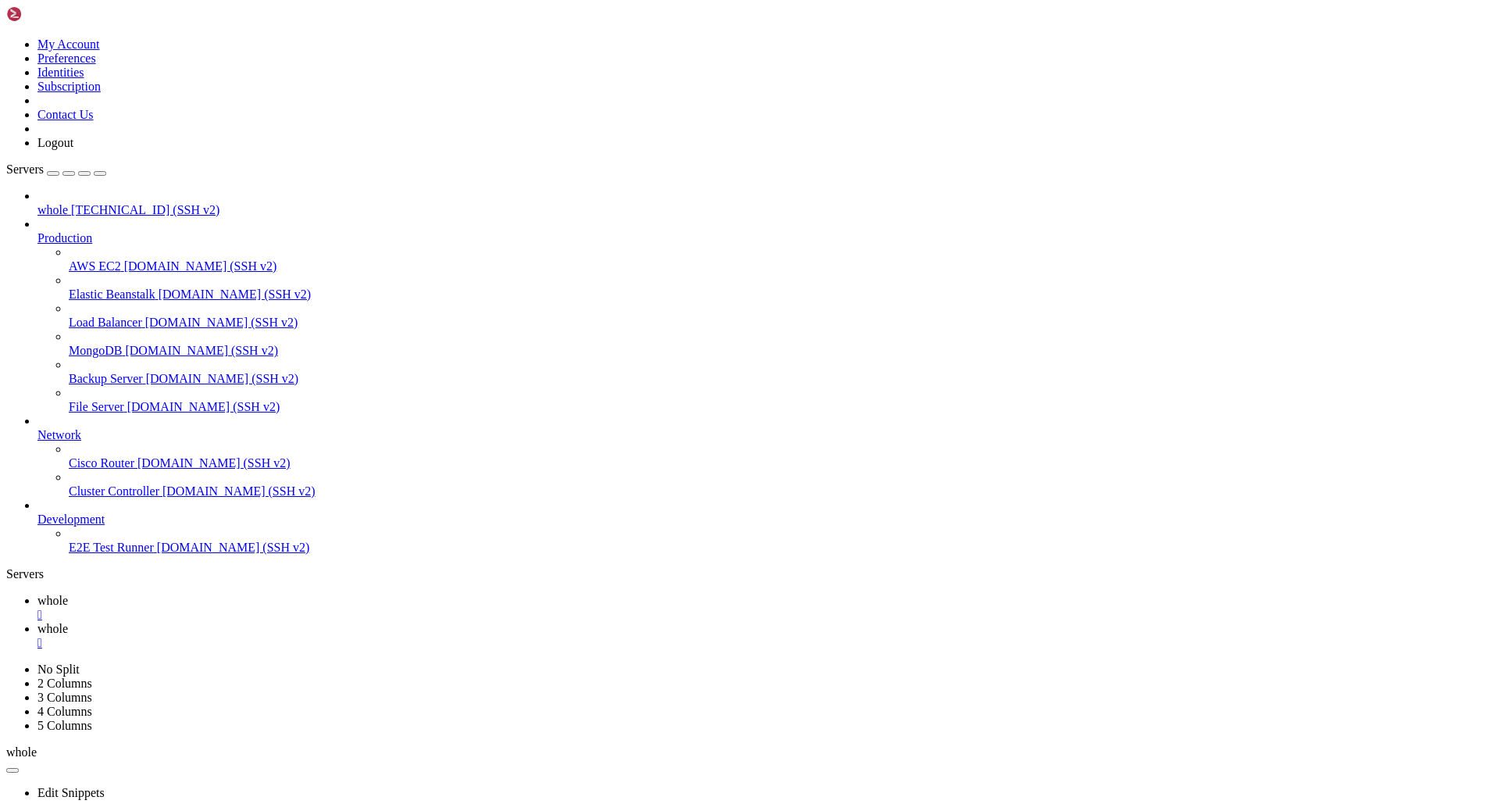
click at [68, 594] on span "whole" at bounding box center [53, 600] width 30 height 14
type input "/home/customer"
click at [308, 622] on link "whole " at bounding box center [772, 635] width 1469 height 28
click at [217, 594] on link "whole " at bounding box center [772, 607] width 1469 height 28
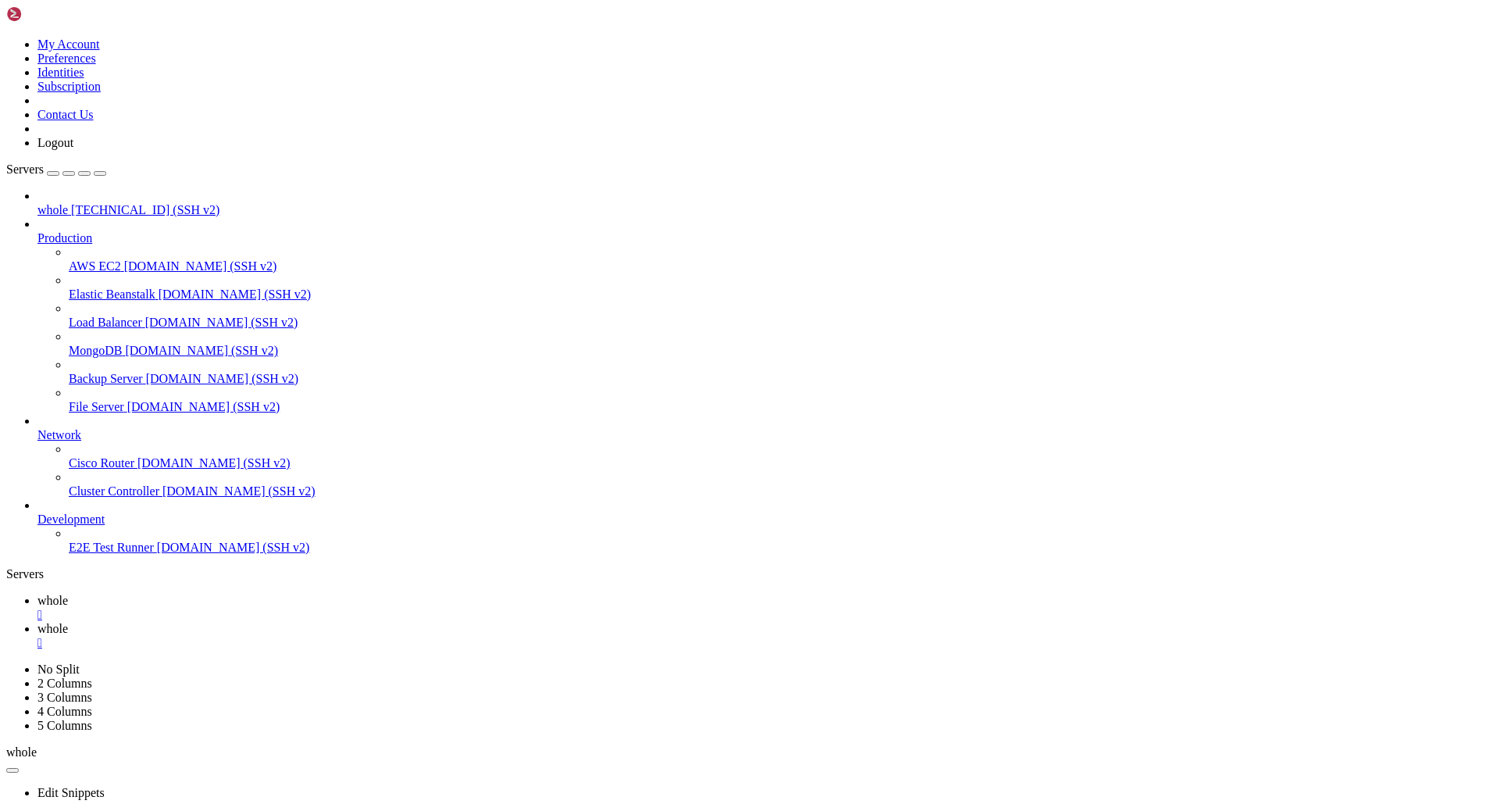
scroll to position [10199, 0]
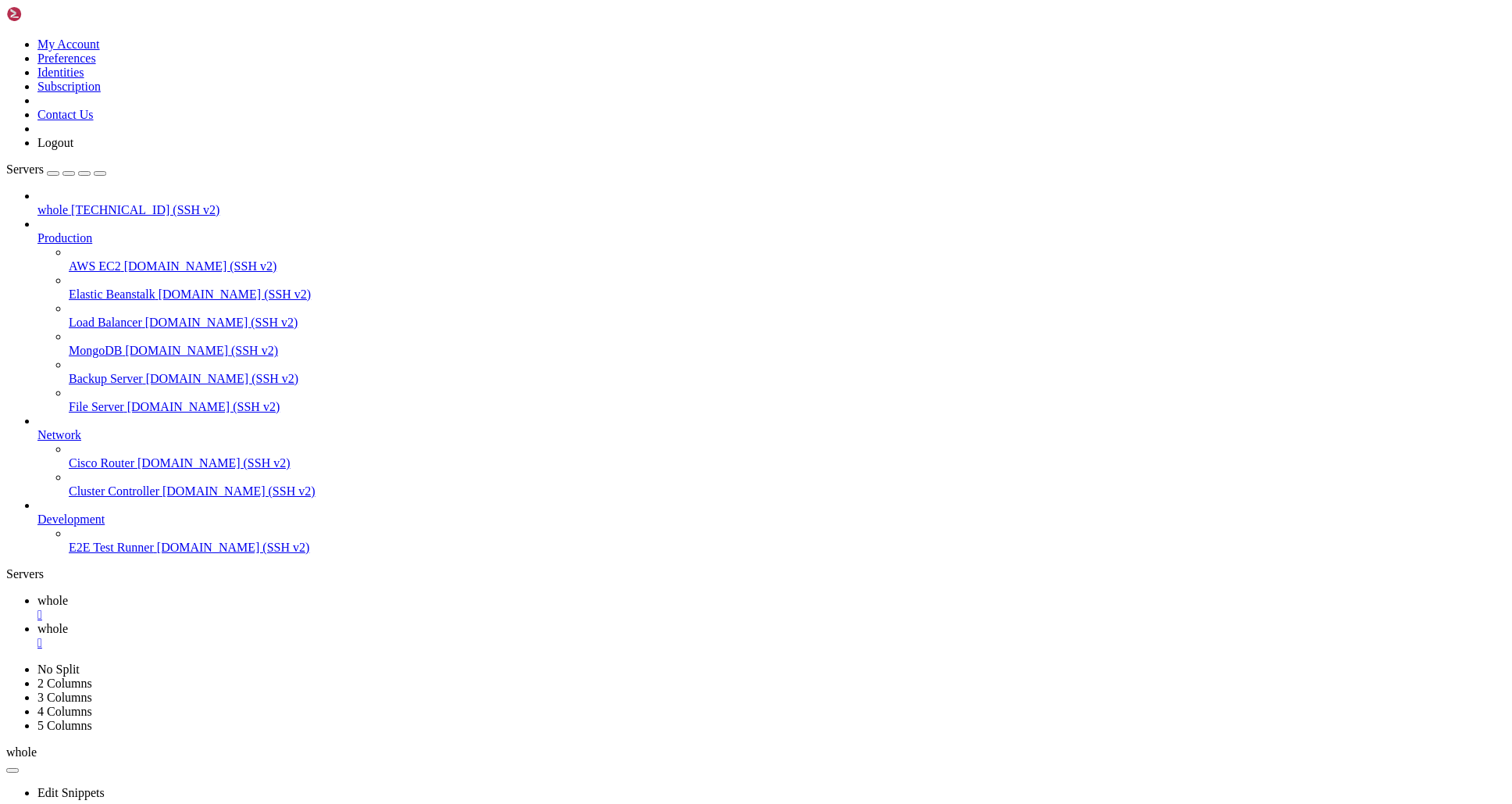
scroll to position [10465, 0]
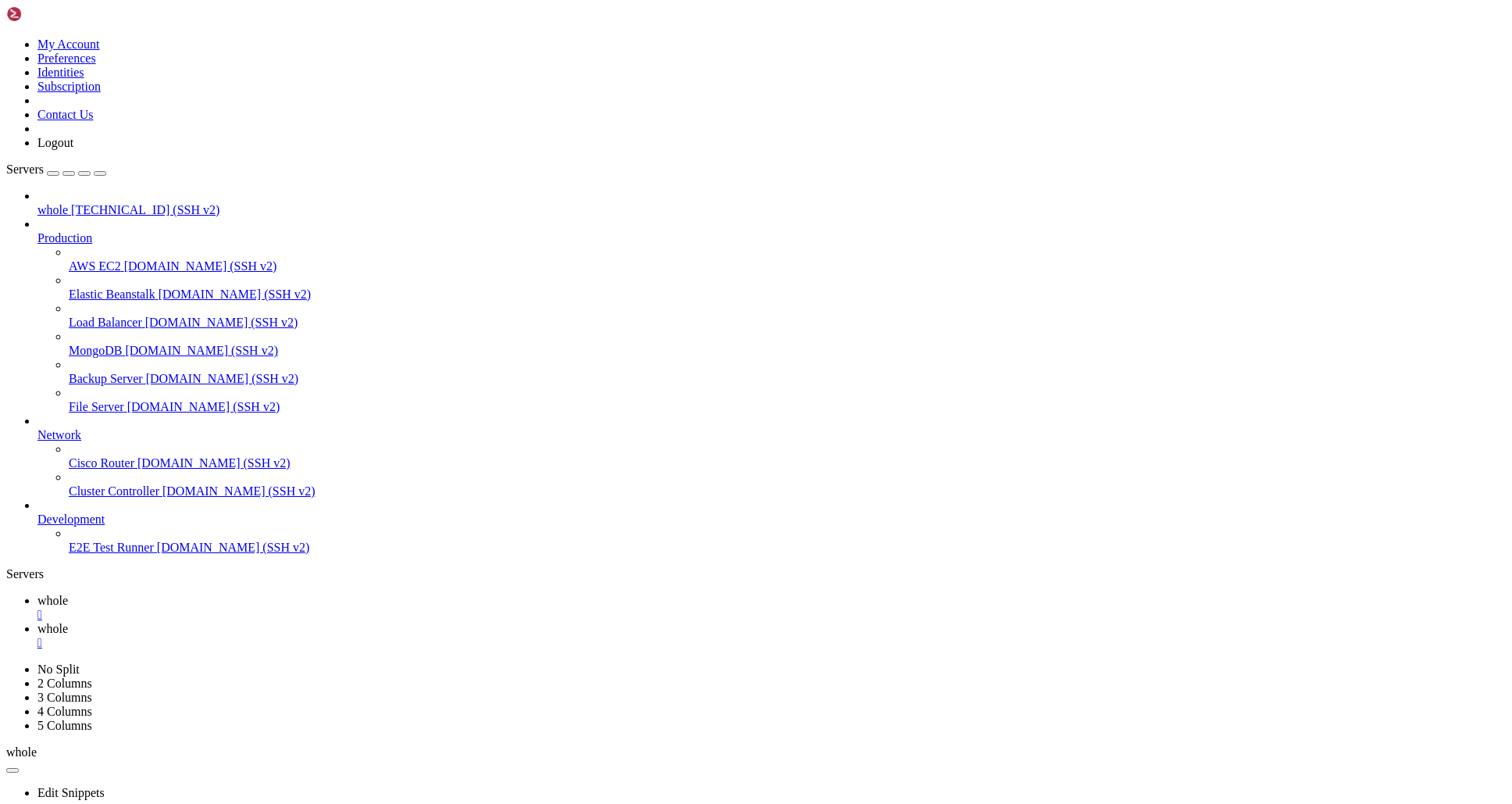
drag, startPoint x: 538, startPoint y: 1486, endPoint x: 583, endPoint y: 1579, distance: 103.3
drag, startPoint x: 21, startPoint y: 1553, endPoint x: 275, endPoint y: 1549, distance: 254.0
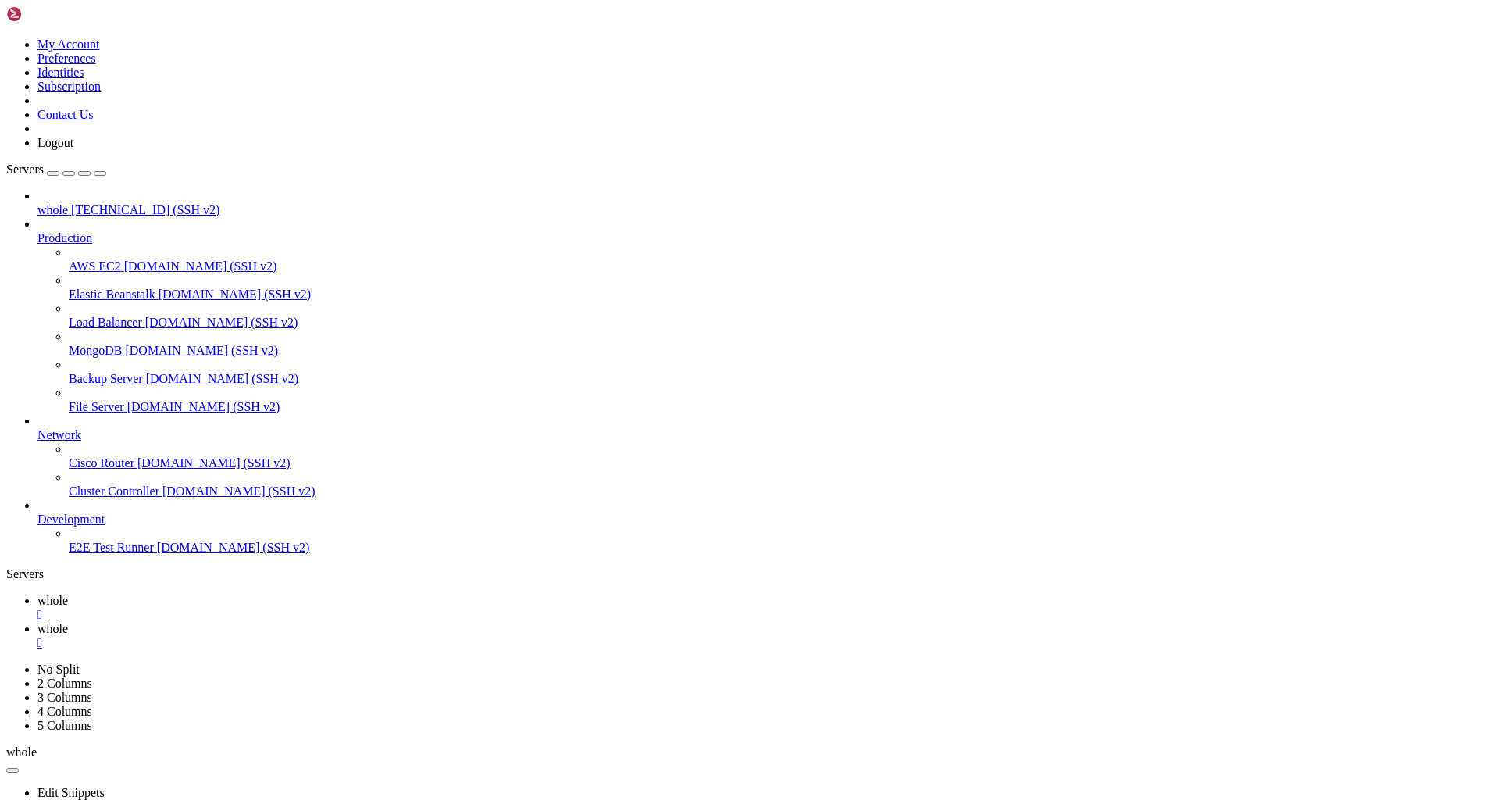
drag, startPoint x: 332, startPoint y: 1392, endPoint x: 259, endPoint y: 1474, distance: 109.8
drag, startPoint x: 498, startPoint y: 1302, endPoint x: 448, endPoint y: 1330, distance: 57.3
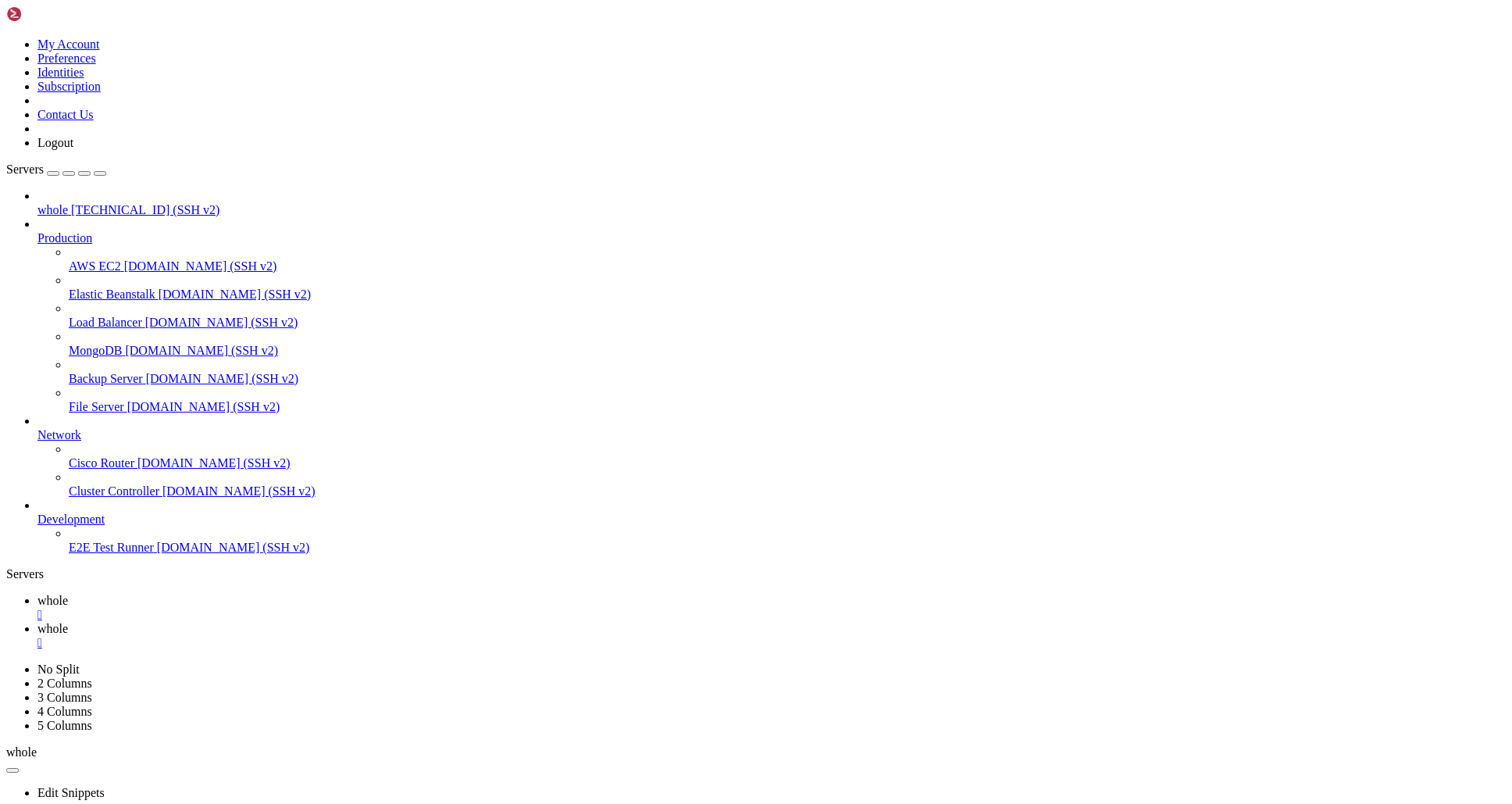
scroll to position [10013, 0]
drag, startPoint x: 22, startPoint y: 1547, endPoint x: 242, endPoint y: 1530, distance: 220.7
drag, startPoint x: 17, startPoint y: 1551, endPoint x: 246, endPoint y: 1549, distance: 229.0
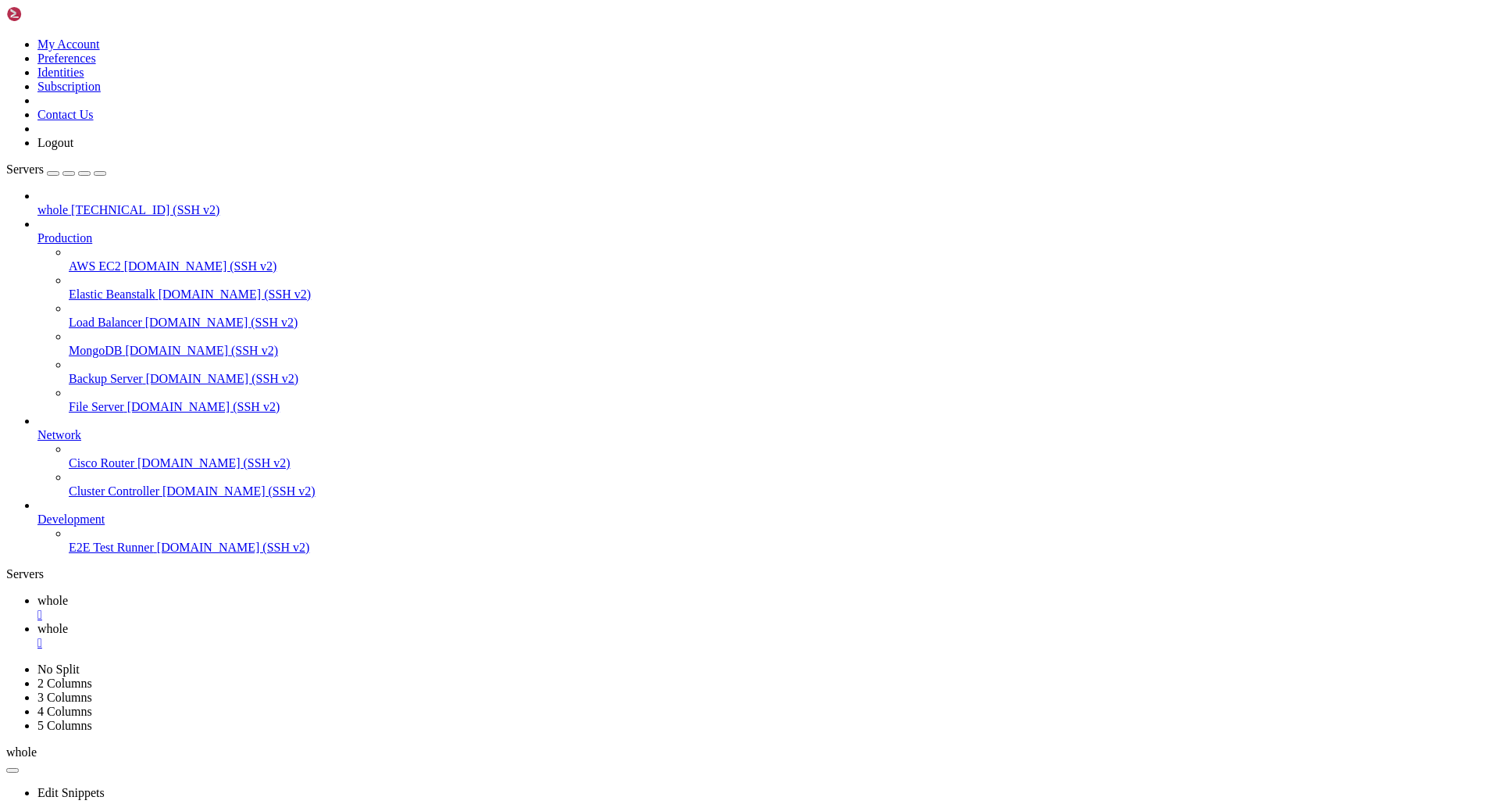
drag, startPoint x: 414, startPoint y: 1463, endPoint x: 370, endPoint y: 1471, distance: 44.7
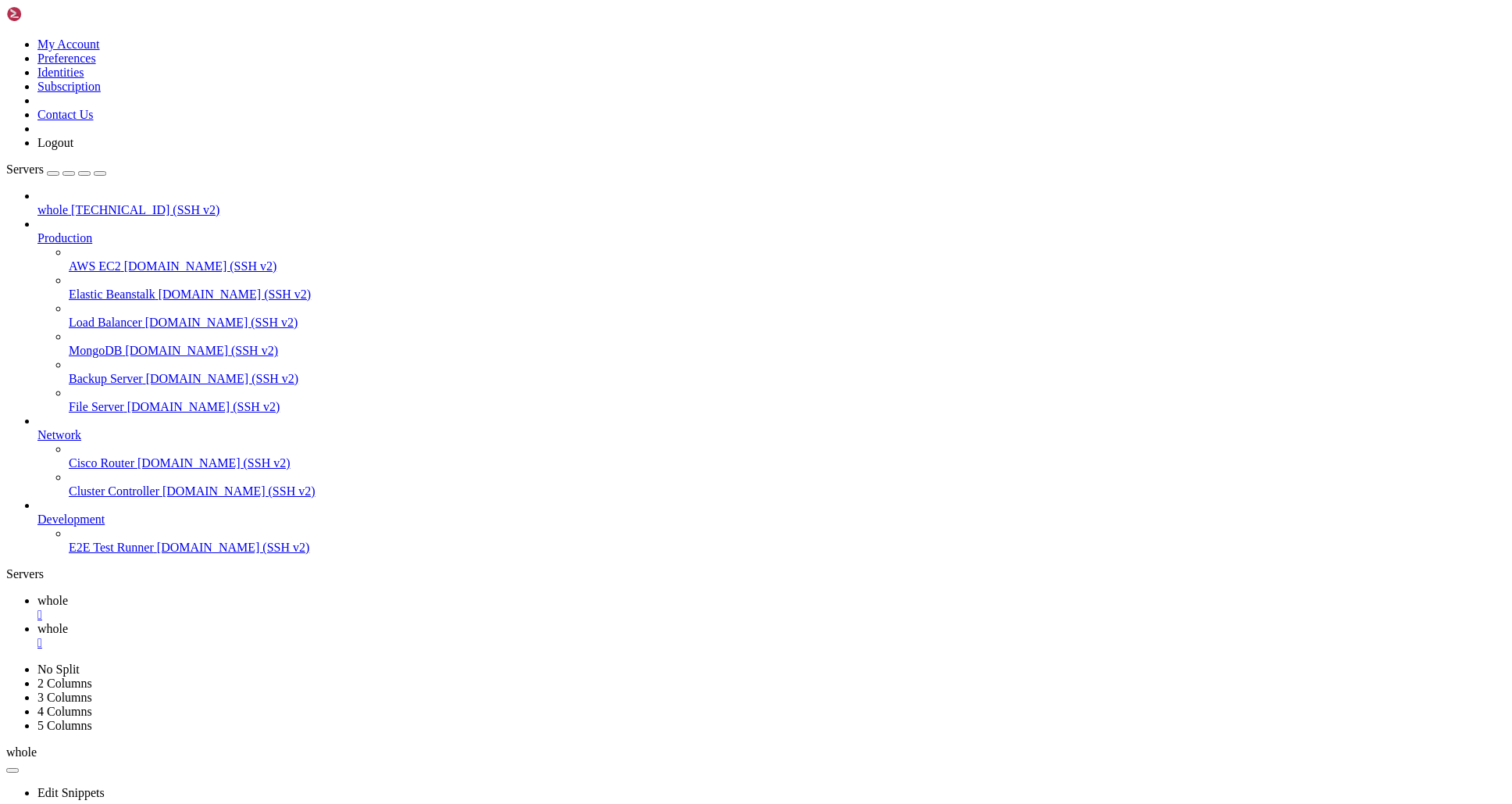
drag, startPoint x: 366, startPoint y: 1389, endPoint x: 394, endPoint y: 1463, distance: 79.1
drag, startPoint x: 407, startPoint y: 1332, endPoint x: 283, endPoint y: 1318, distance: 124.8
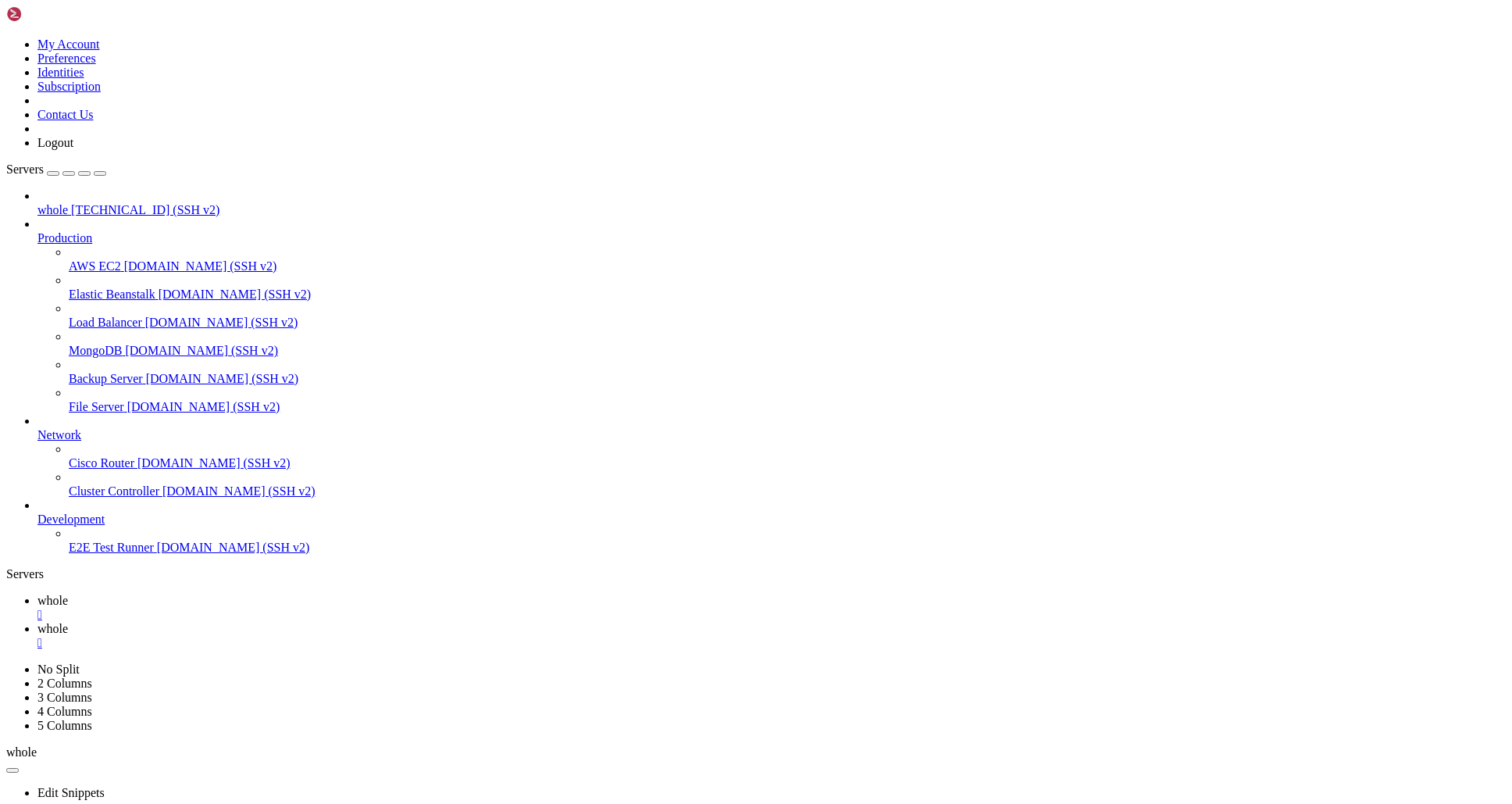
drag, startPoint x: 410, startPoint y: 1466, endPoint x: 406, endPoint y: 1501, distance: 35.2
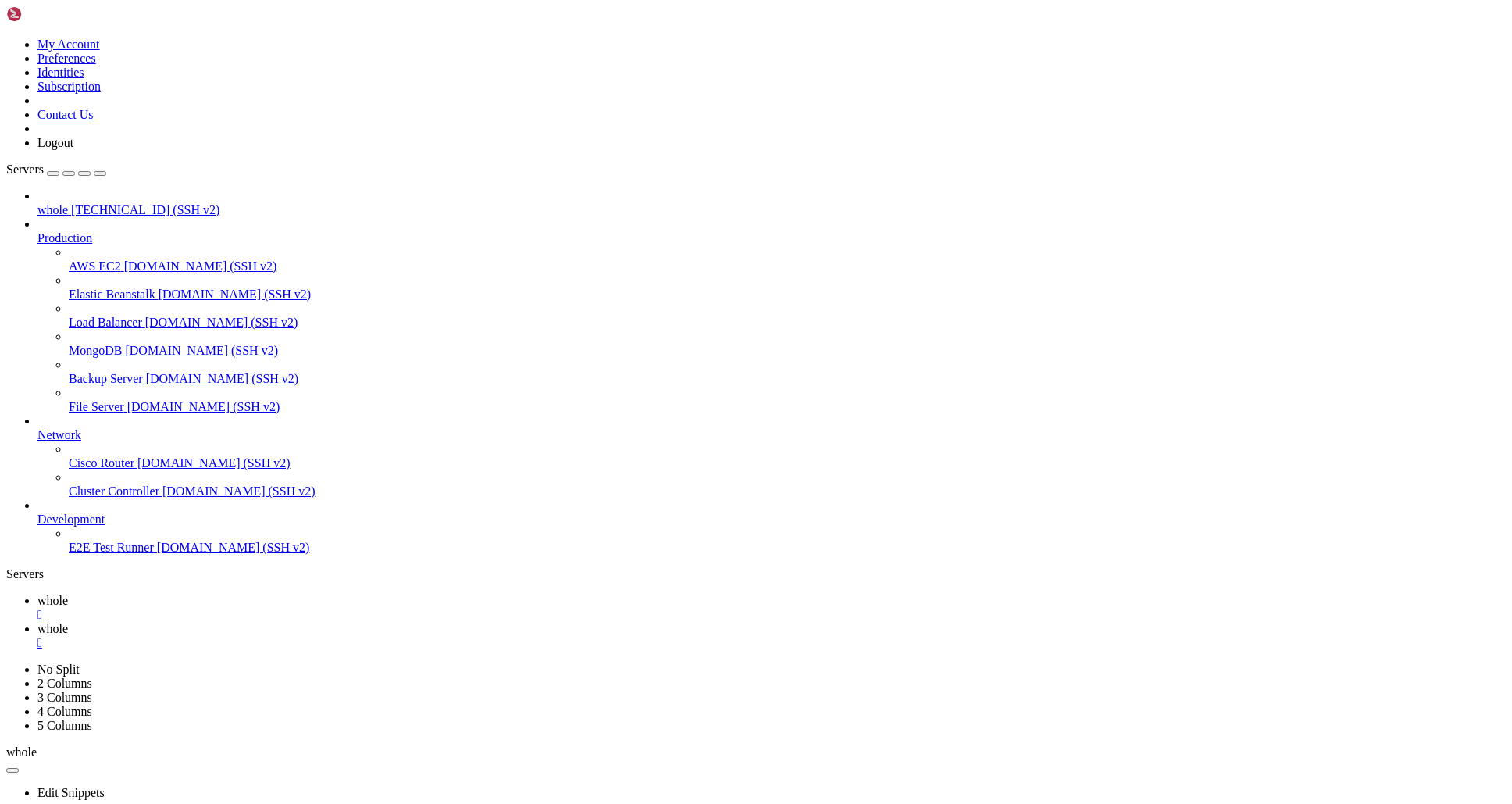
drag, startPoint x: 390, startPoint y: 1316, endPoint x: 339, endPoint y: 1186, distance: 139.6
drag, startPoint x: 273, startPoint y: 1355, endPoint x: 202, endPoint y: 1346, distance: 71.6
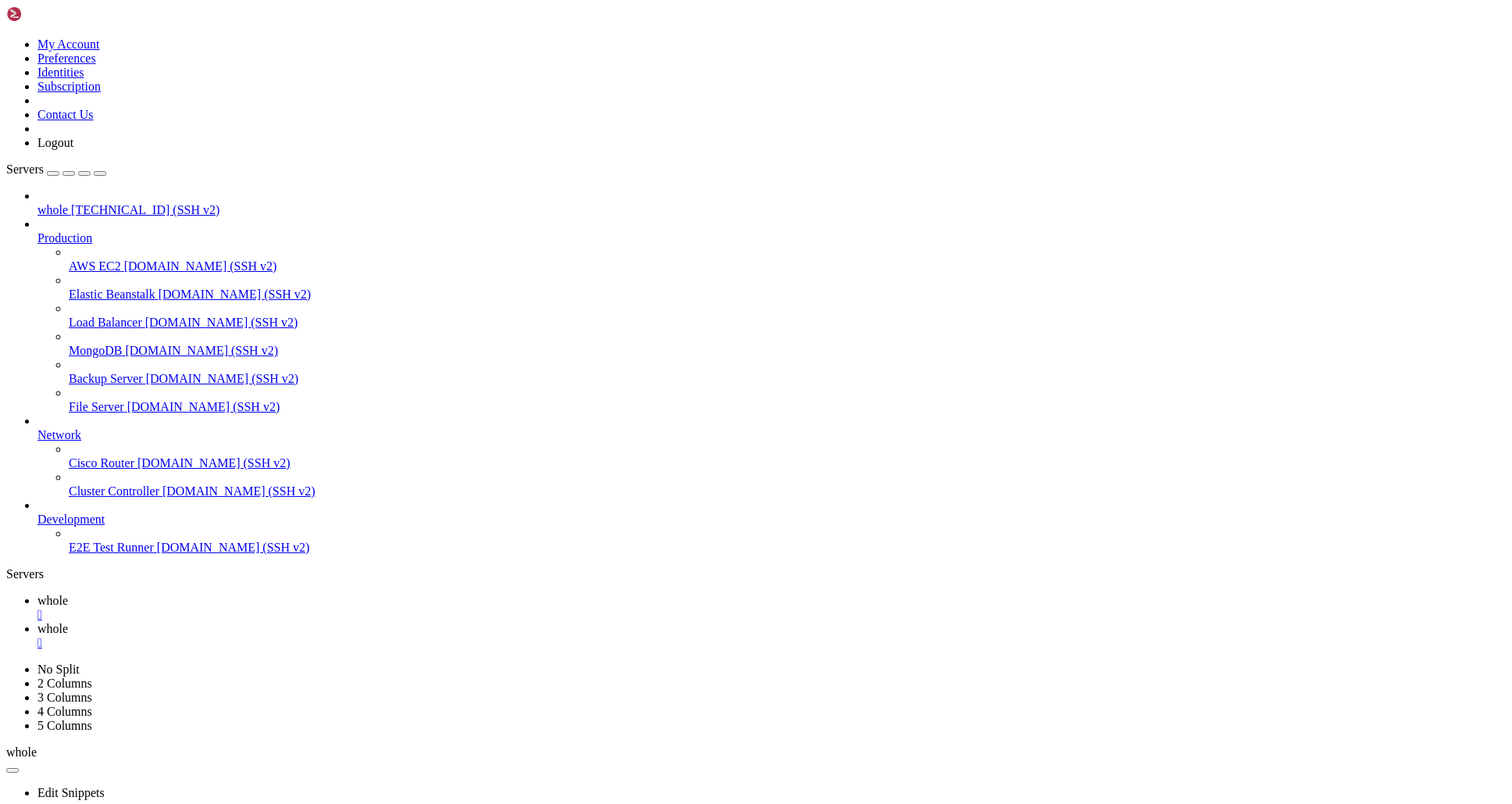
drag, startPoint x: 264, startPoint y: 1305, endPoint x: 573, endPoint y: 1412, distance: 327.0
click at [311, 622] on link "whole " at bounding box center [772, 635] width 1469 height 28
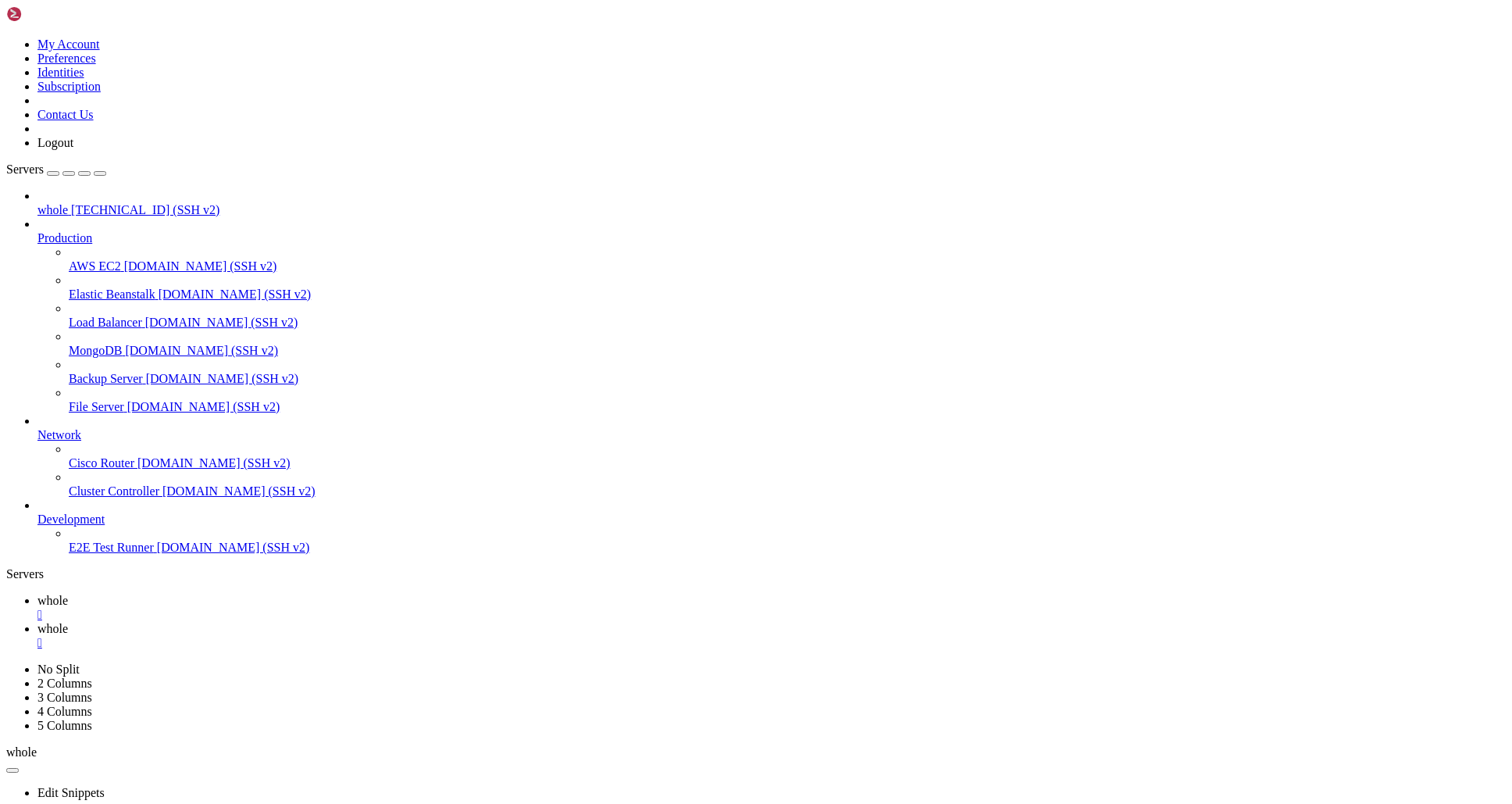
click at [227, 594] on link "whole " at bounding box center [772, 607] width 1469 height 28
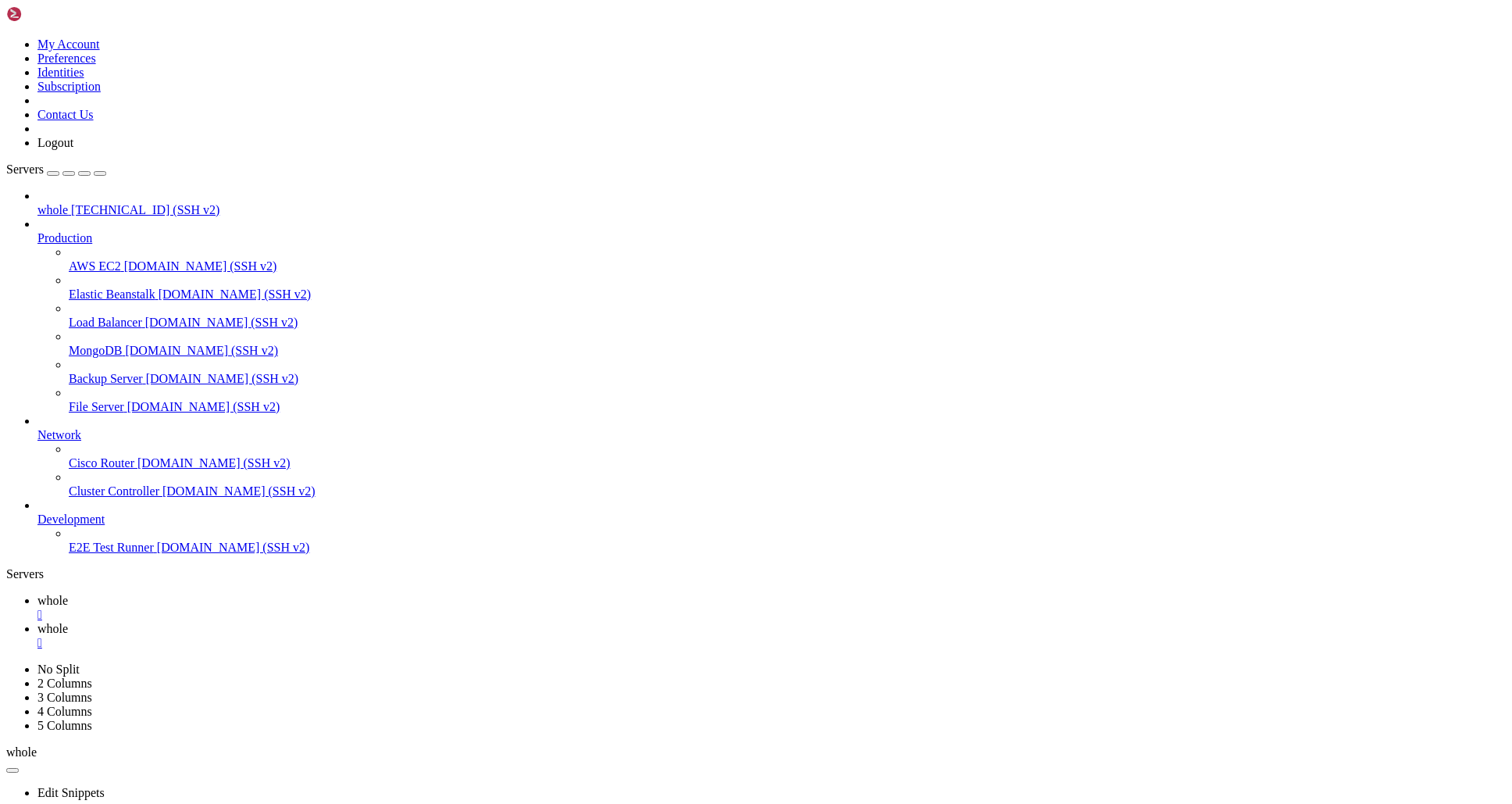
drag, startPoint x: 190, startPoint y: 1308, endPoint x: 458, endPoint y: 1305, distance: 268.0
drag, startPoint x: 495, startPoint y: 1306, endPoint x: 274, endPoint y: 1179, distance: 254.9
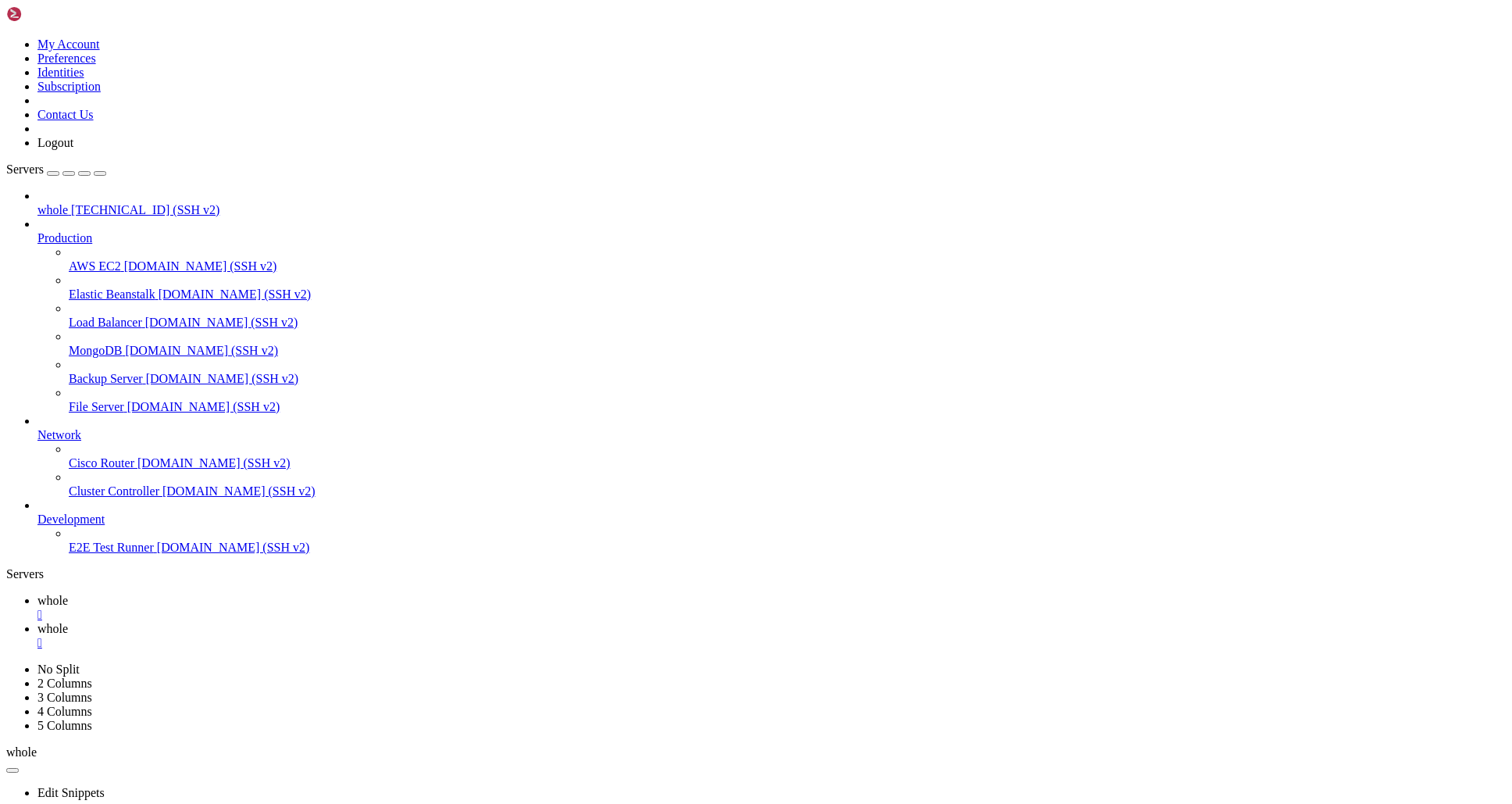
drag, startPoint x: 20, startPoint y: 1545, endPoint x: 250, endPoint y: 1546, distance: 230.0
drag, startPoint x: 286, startPoint y: 1397, endPoint x: 209, endPoint y: 1393, distance: 77.1
